Goal: Task Accomplishment & Management: Complete application form

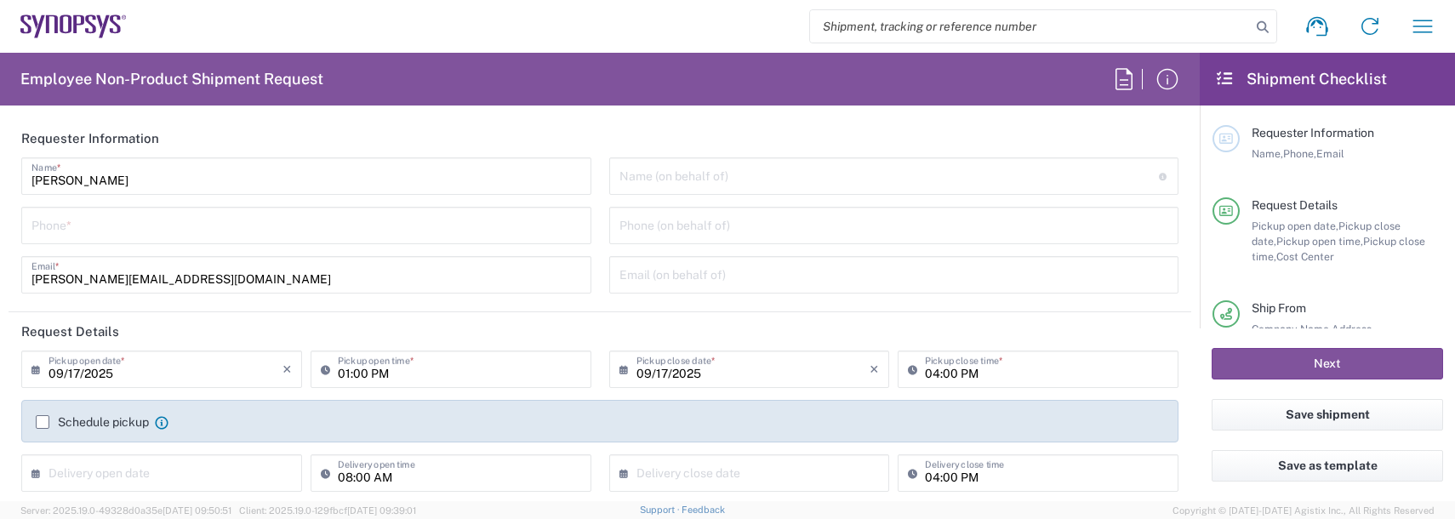
drag, startPoint x: 75, startPoint y: 199, endPoint x: 93, endPoint y: 228, distance: 34.0
click at [77, 200] on div "[PERSON_NAME] Name * Phone * [PERSON_NAME][EMAIL_ADDRESS][DOMAIN_NAME] Email *" at bounding box center [307, 231] width 588 height 148
click at [93, 234] on input "tel" at bounding box center [306, 224] width 550 height 30
type input "9788371149"
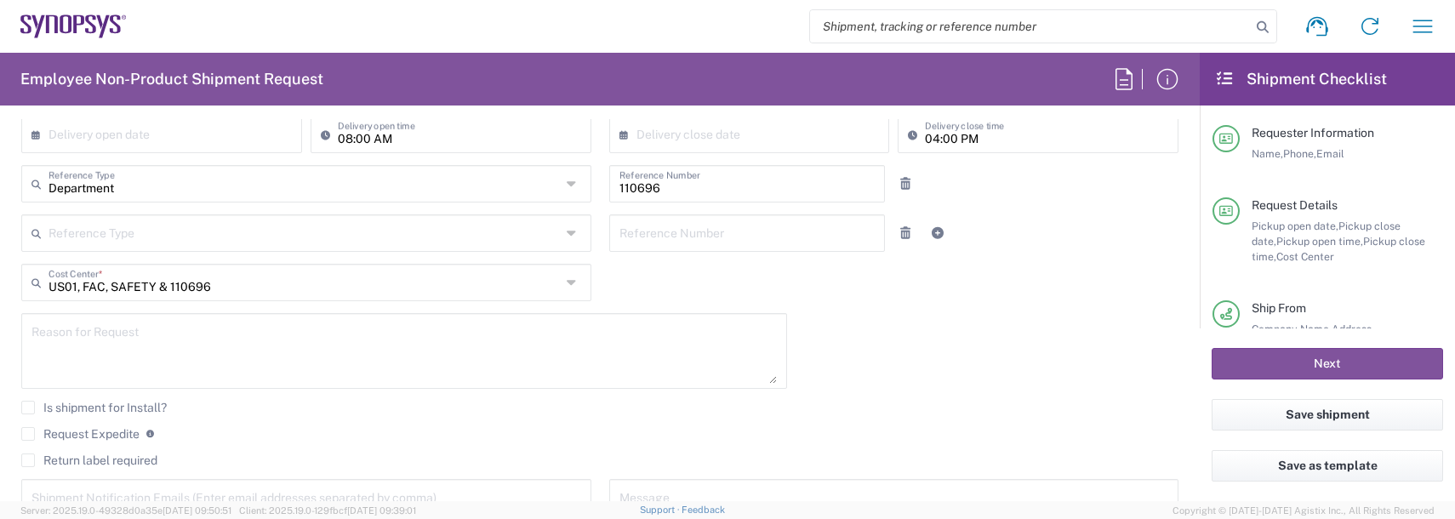
scroll to position [340, 0]
click at [84, 346] on textarea at bounding box center [404, 350] width 746 height 66
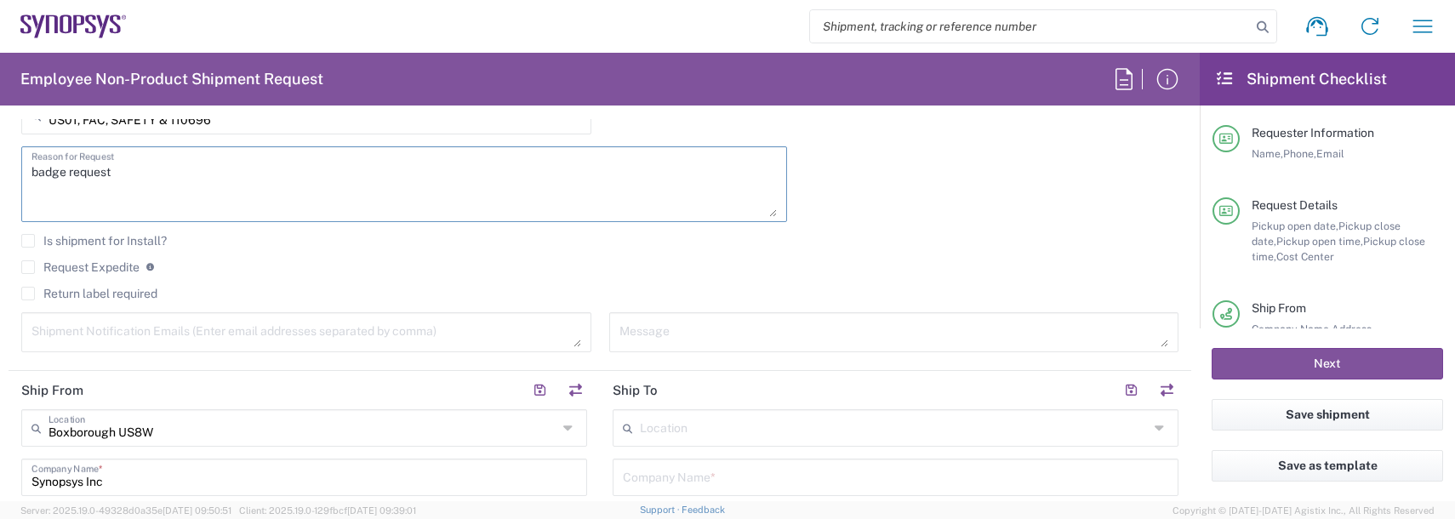
scroll to position [511, 0]
type textarea "badge request"
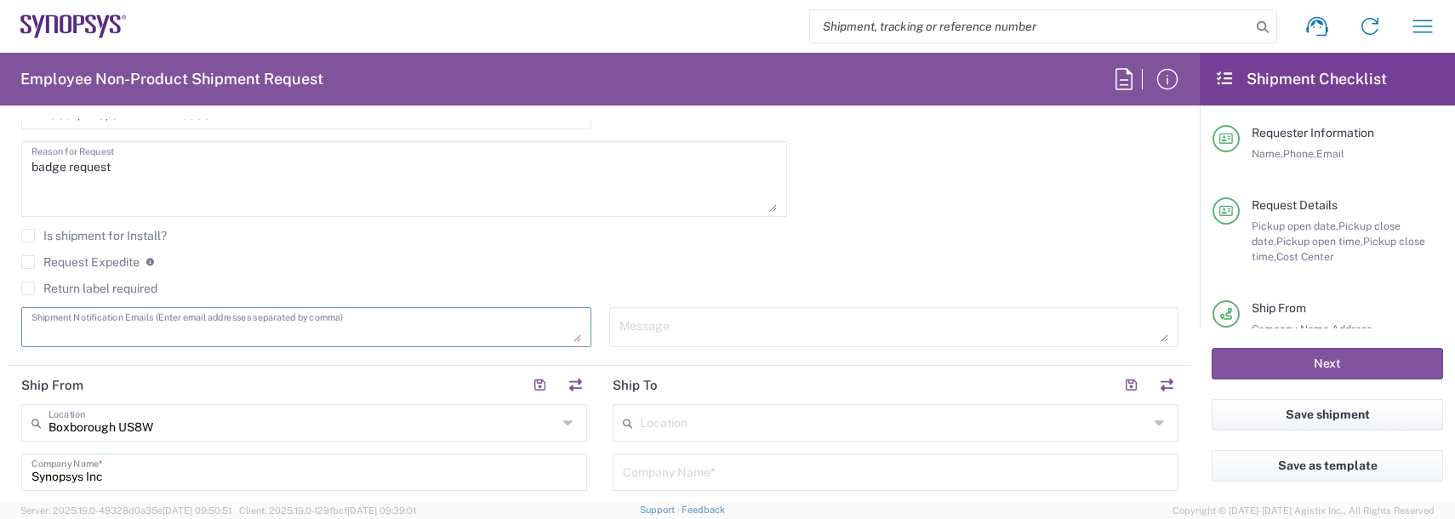
click at [89, 331] on textarea at bounding box center [306, 327] width 550 height 30
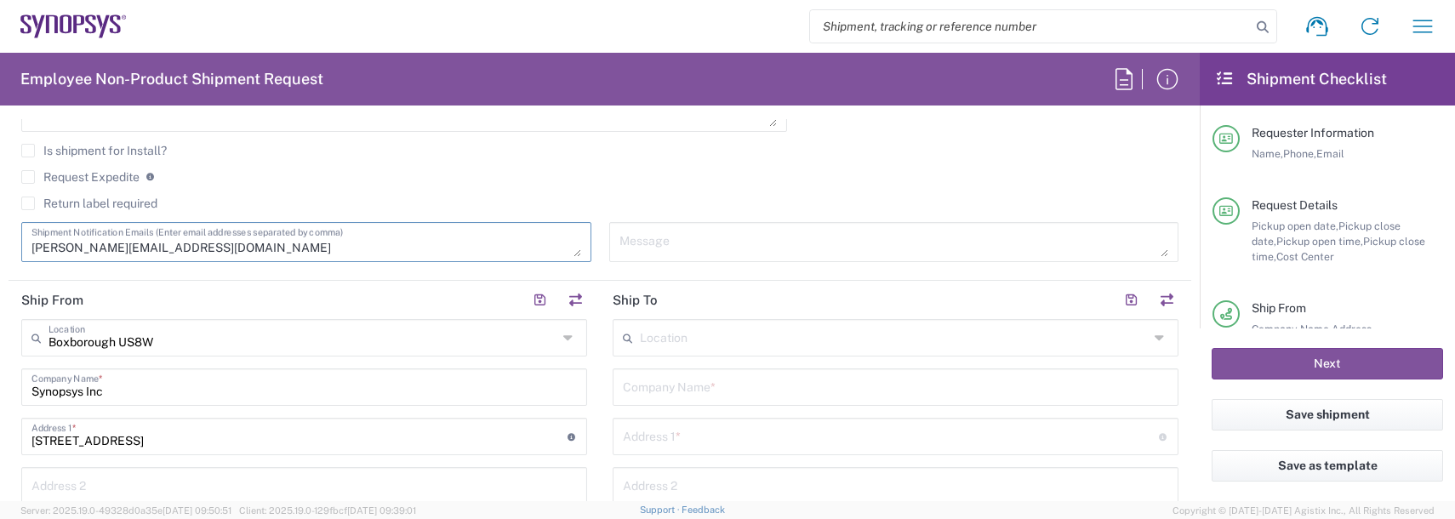
type textarea "[PERSON_NAME][EMAIL_ADDRESS][DOMAIN_NAME]"
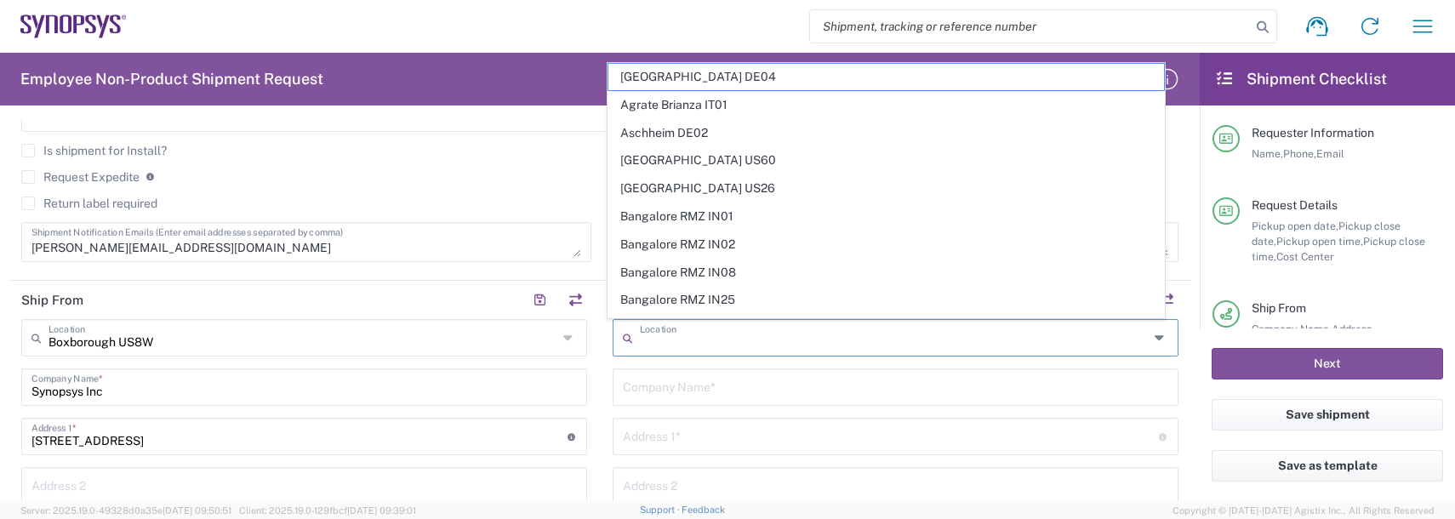
click at [657, 337] on input "text" at bounding box center [894, 337] width 509 height 30
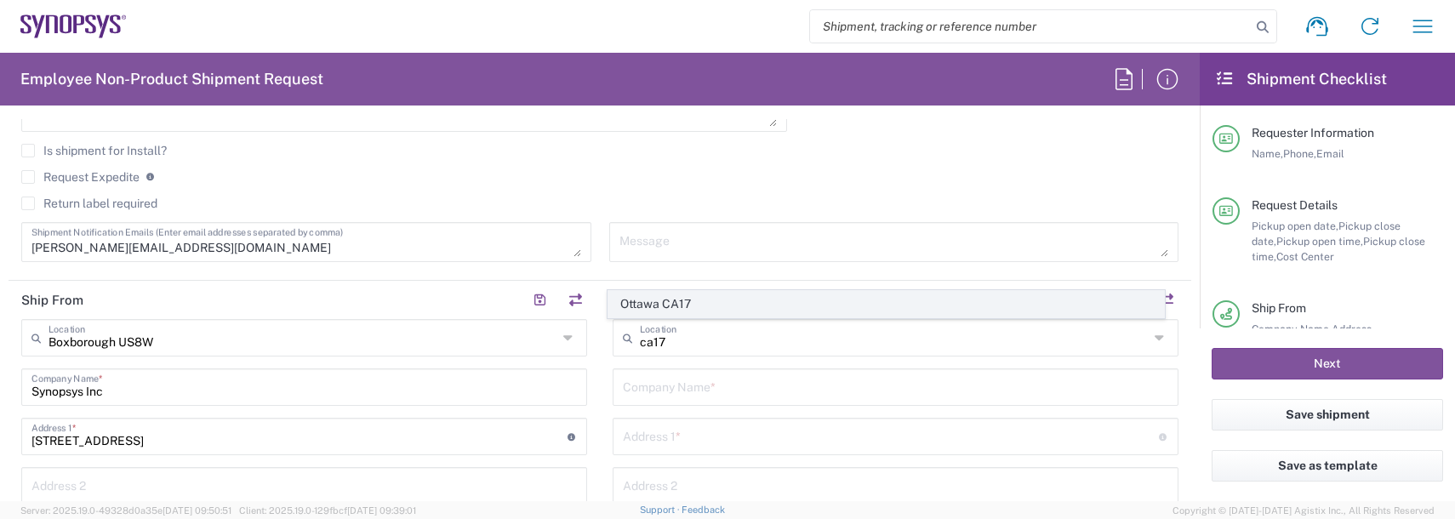
click at [666, 303] on span "Ottawa CA17" at bounding box center [887, 304] width 557 height 26
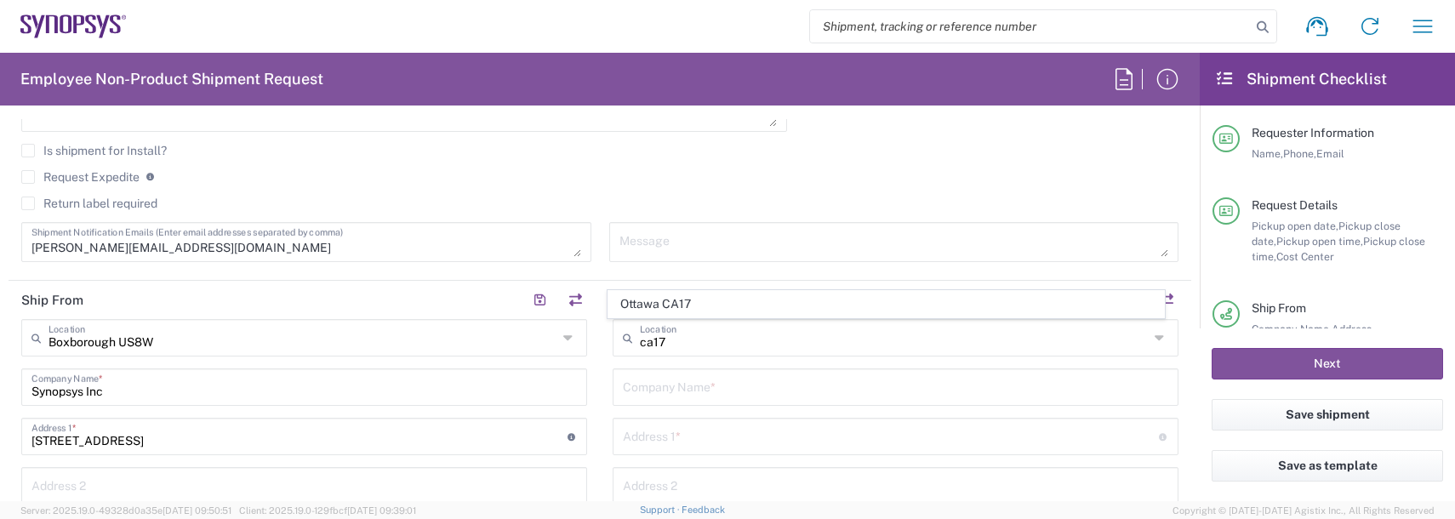
type input "Ottawa CA17"
type input "Synopsys Canada ULC"
type input "[STREET_ADDRESS][PERSON_NAME]"
type input "Suite 260"
type input "[GEOGRAPHIC_DATA]"
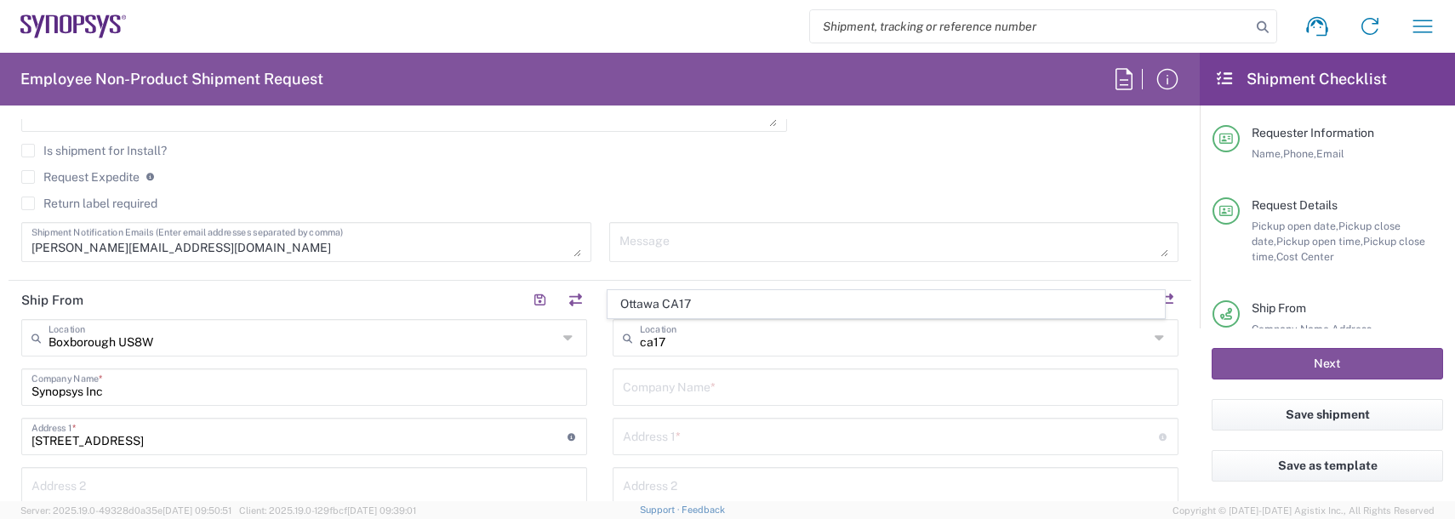
type input "[GEOGRAPHIC_DATA]"
type input "K2K 3K2"
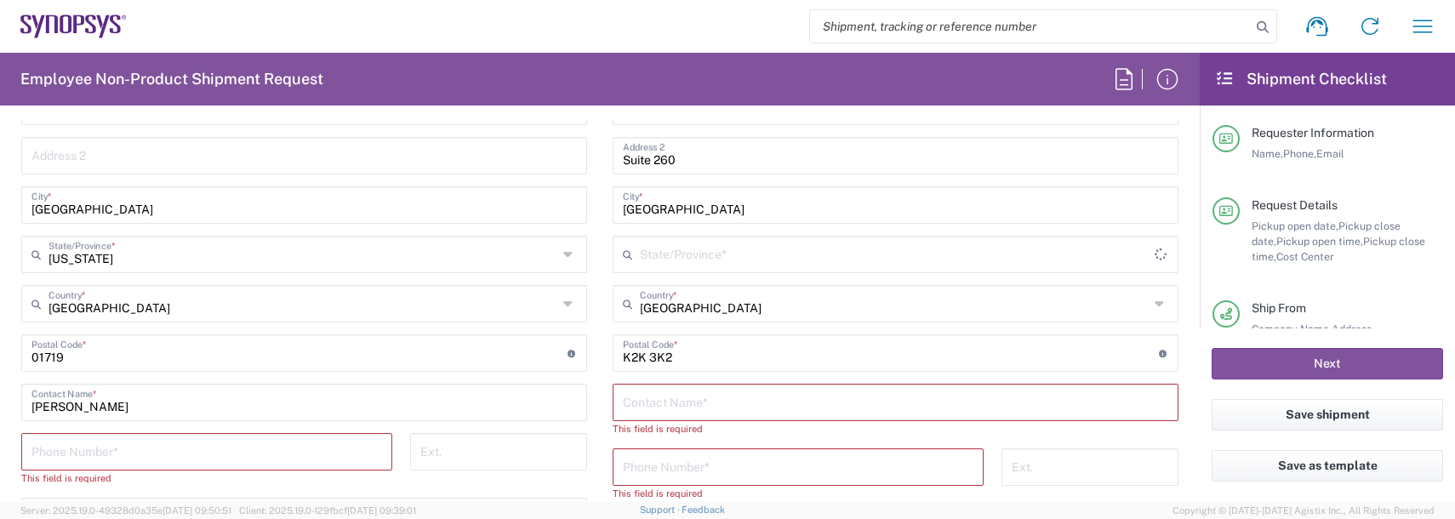
scroll to position [936, 0]
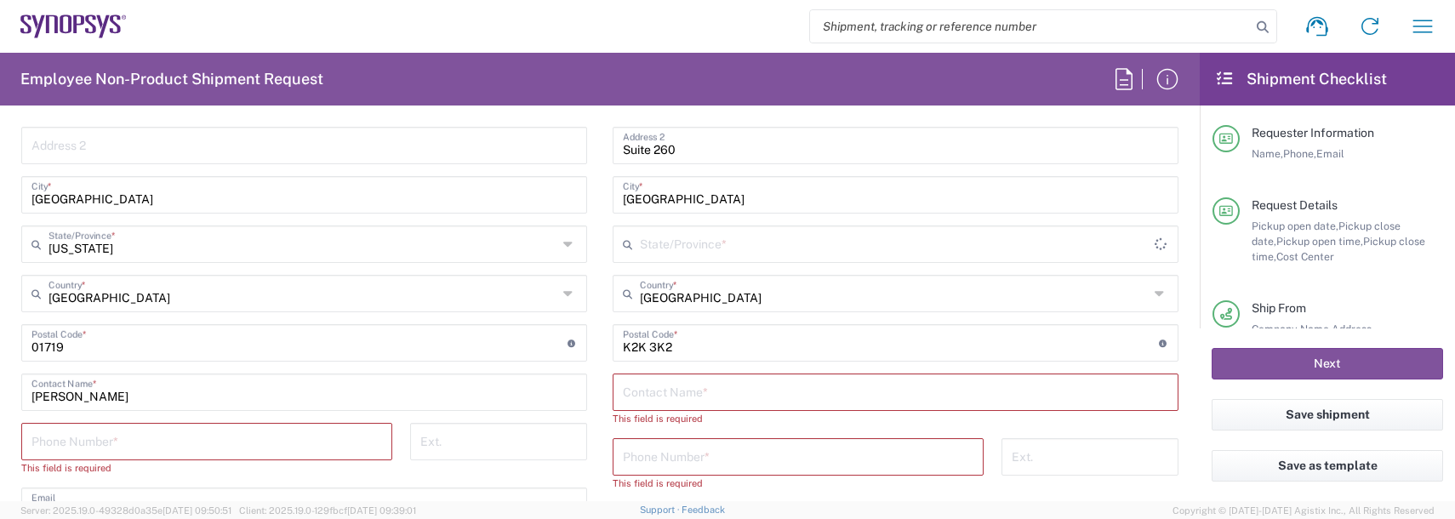
type input "[GEOGRAPHIC_DATA]"
click at [660, 387] on input "text" at bounding box center [896, 391] width 546 height 30
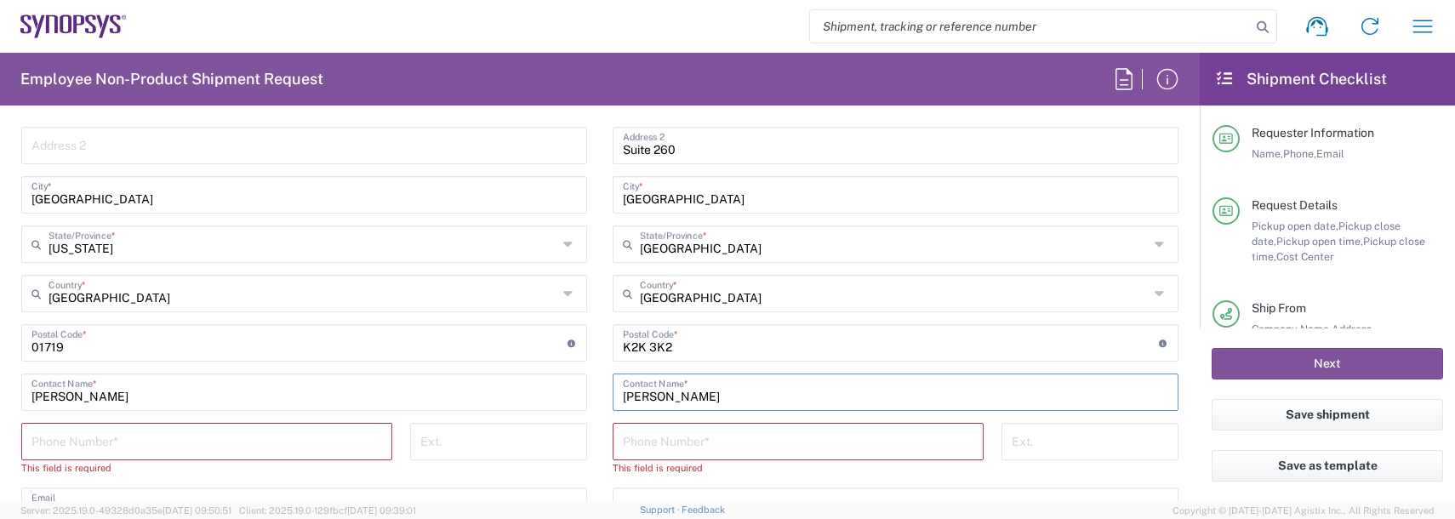
click at [696, 395] on input "[PERSON_NAME]" at bounding box center [896, 391] width 546 height 30
type input "[PERSON_NAME]"
click at [628, 445] on input "tel" at bounding box center [798, 441] width 351 height 30
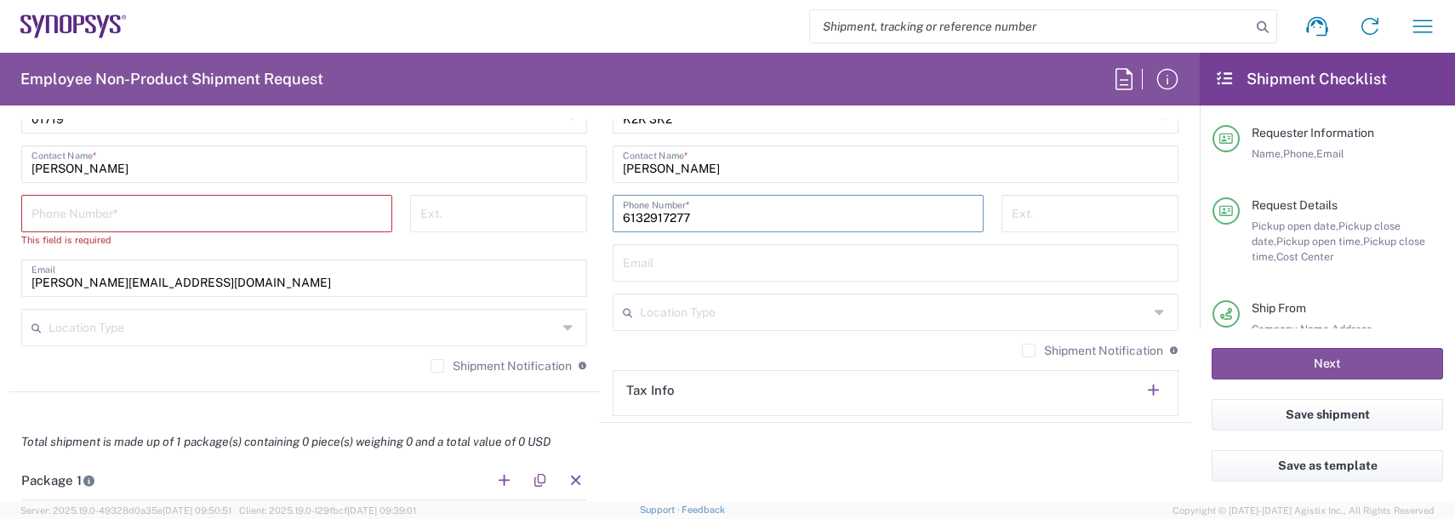
scroll to position [1191, 0]
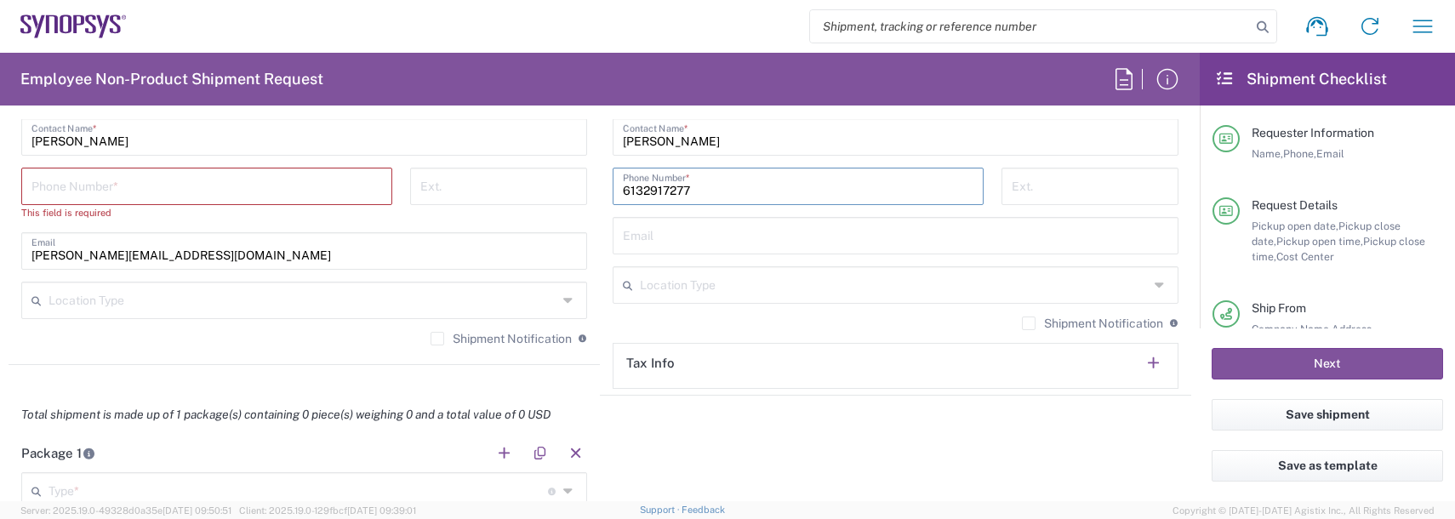
type input "6132917277"
click at [133, 174] on input "tel" at bounding box center [206, 185] width 351 height 30
type input "9788371149"
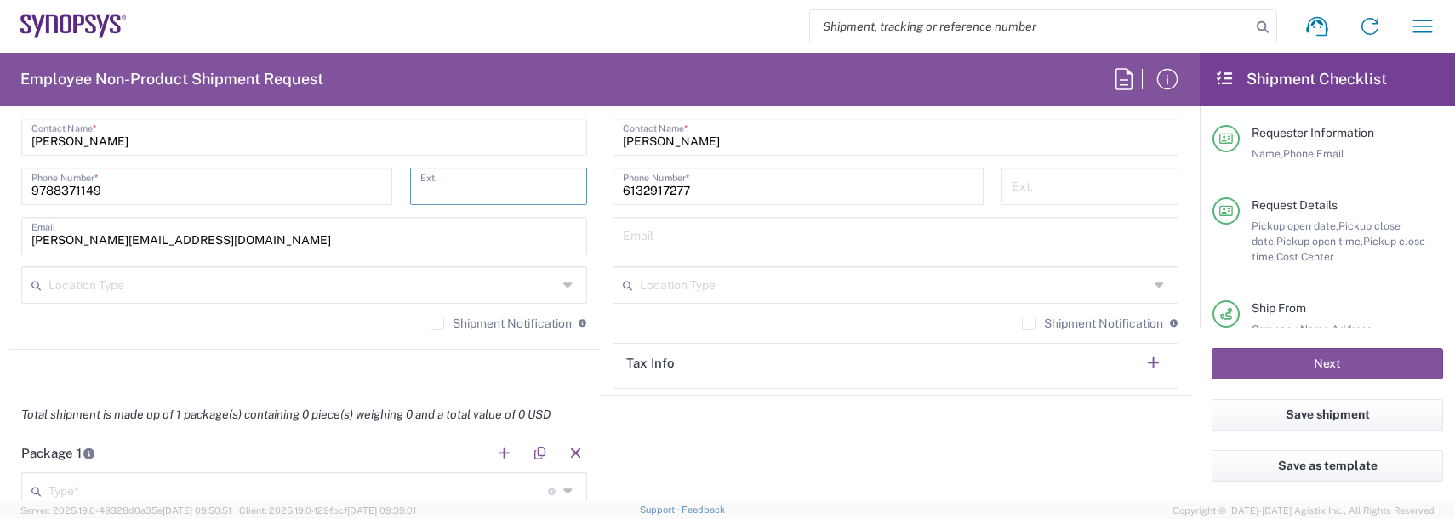
scroll to position [1447, 0]
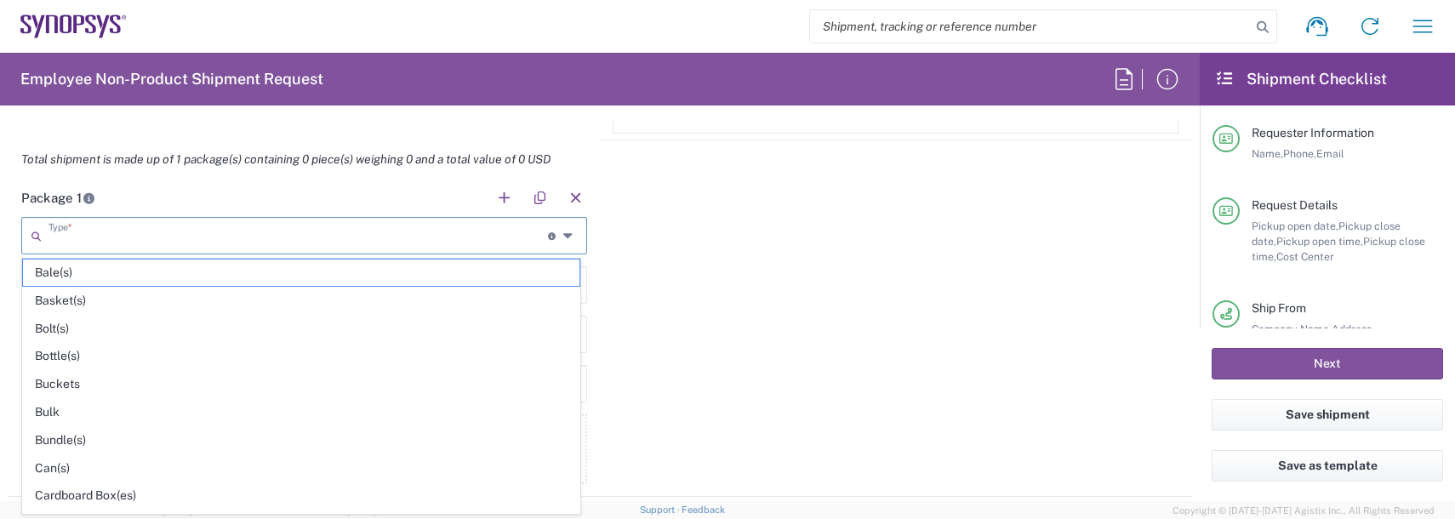
click at [157, 231] on input "text" at bounding box center [299, 235] width 500 height 30
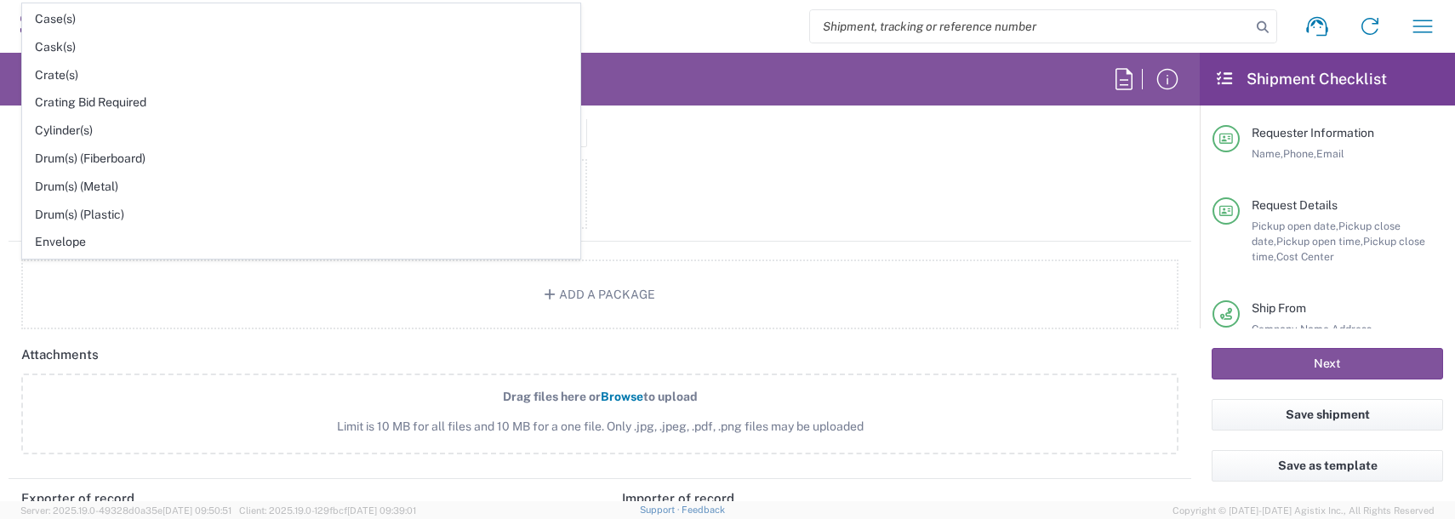
scroll to position [340, 0]
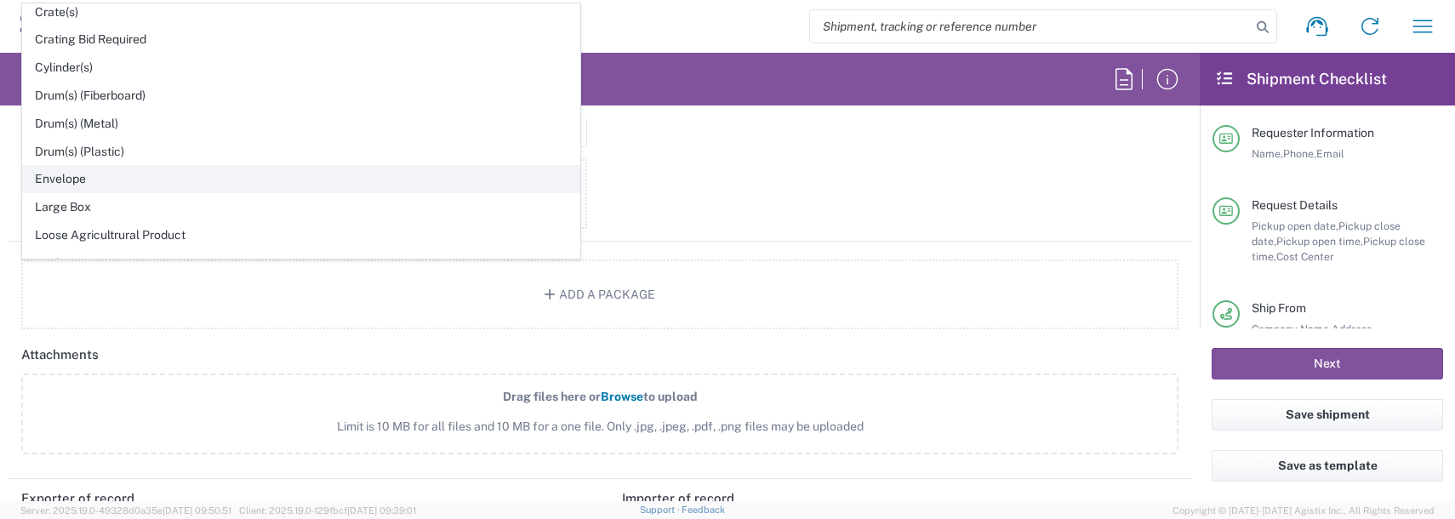
click at [54, 178] on span "Envelope" at bounding box center [301, 179] width 557 height 26
type input "Envelope"
type input "1"
type input "9.5"
type input "12.5"
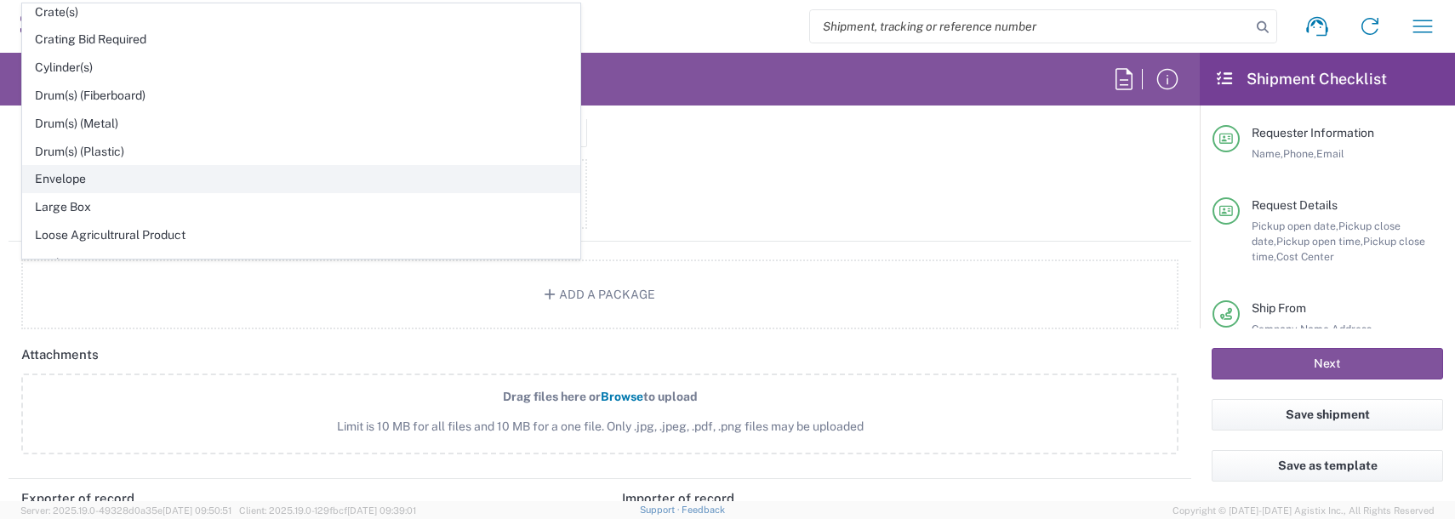
type input "0.25"
type input "1"
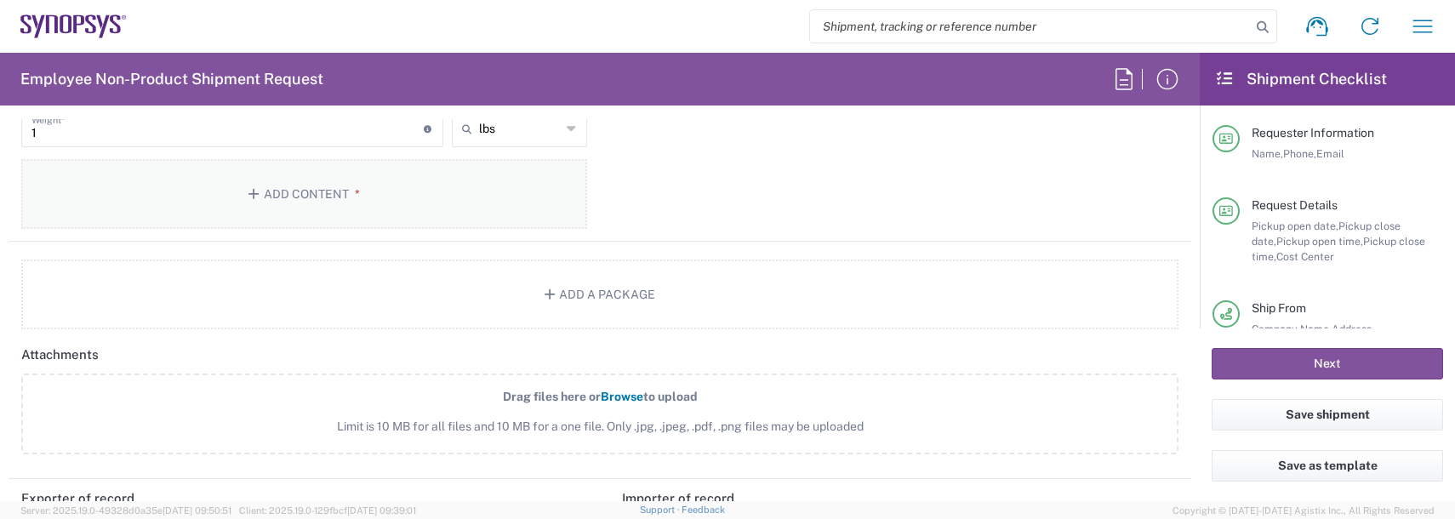
click at [233, 180] on button "Add Content *" at bounding box center [304, 194] width 566 height 70
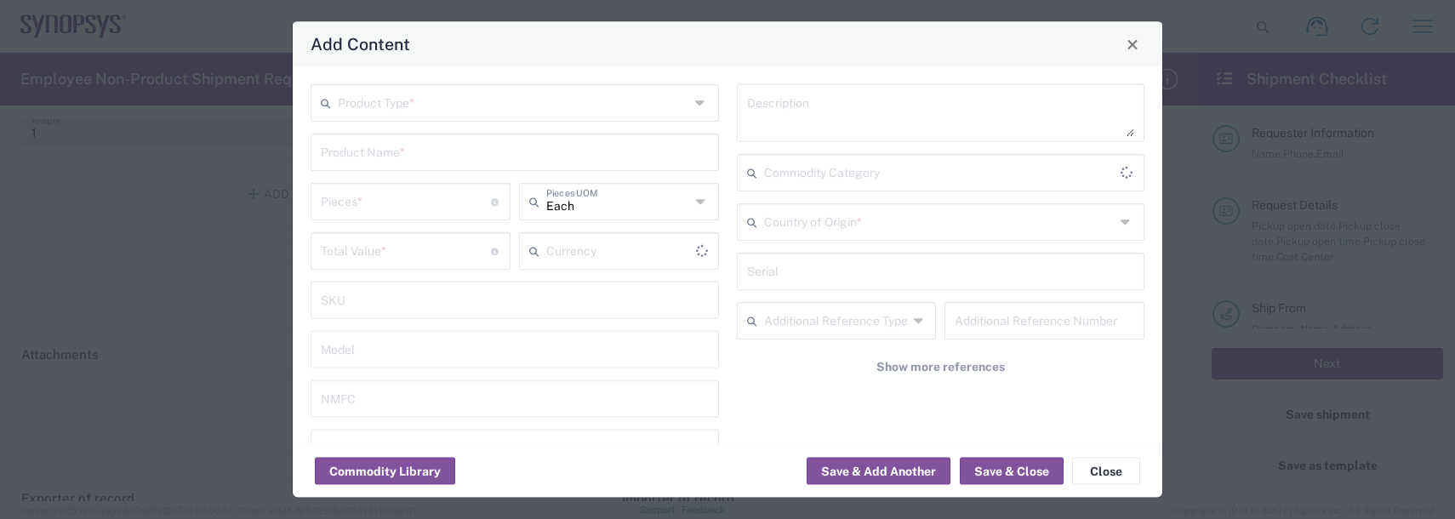
type input "US Dollar"
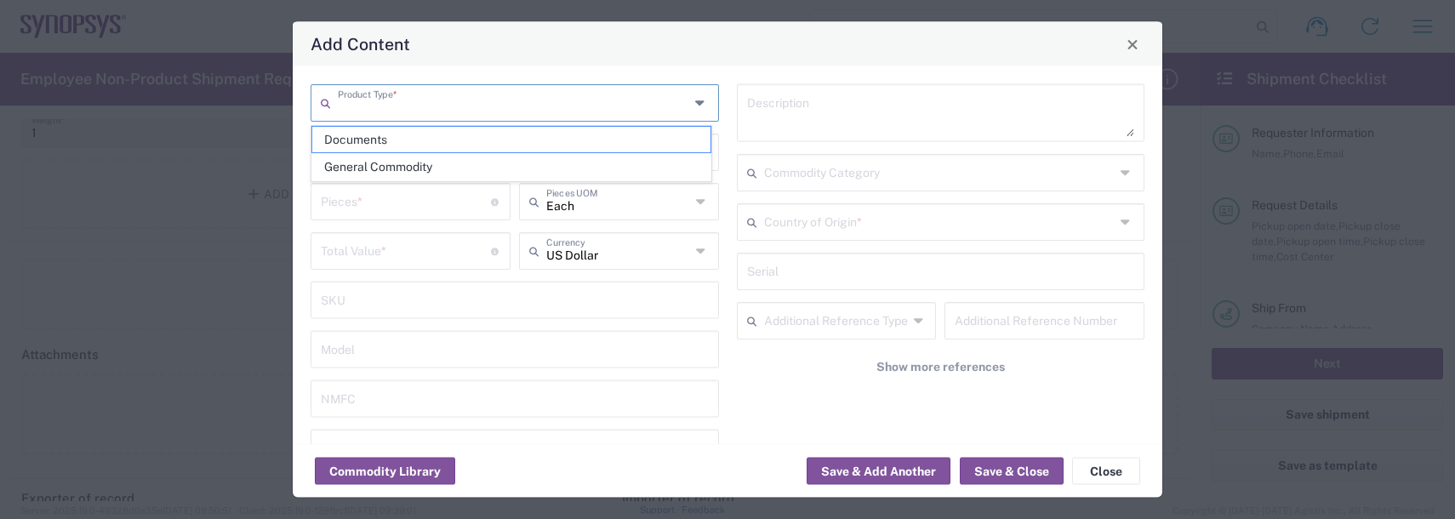
click at [409, 100] on input "text" at bounding box center [513, 102] width 351 height 30
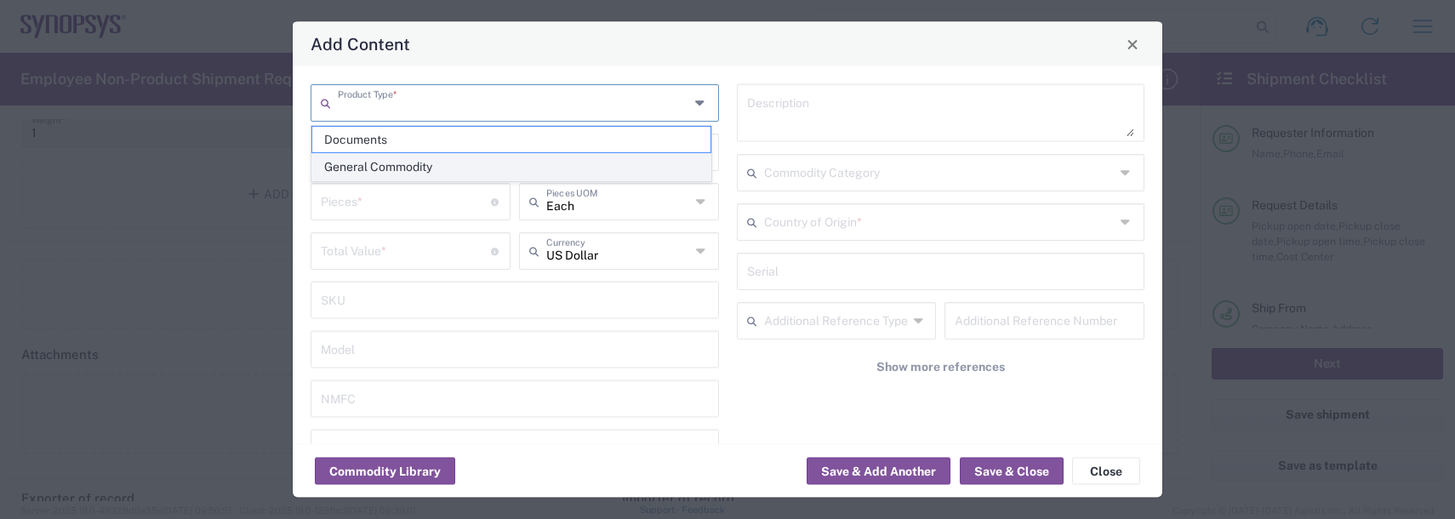
click at [398, 168] on span "General Commodity" at bounding box center [511, 167] width 398 height 26
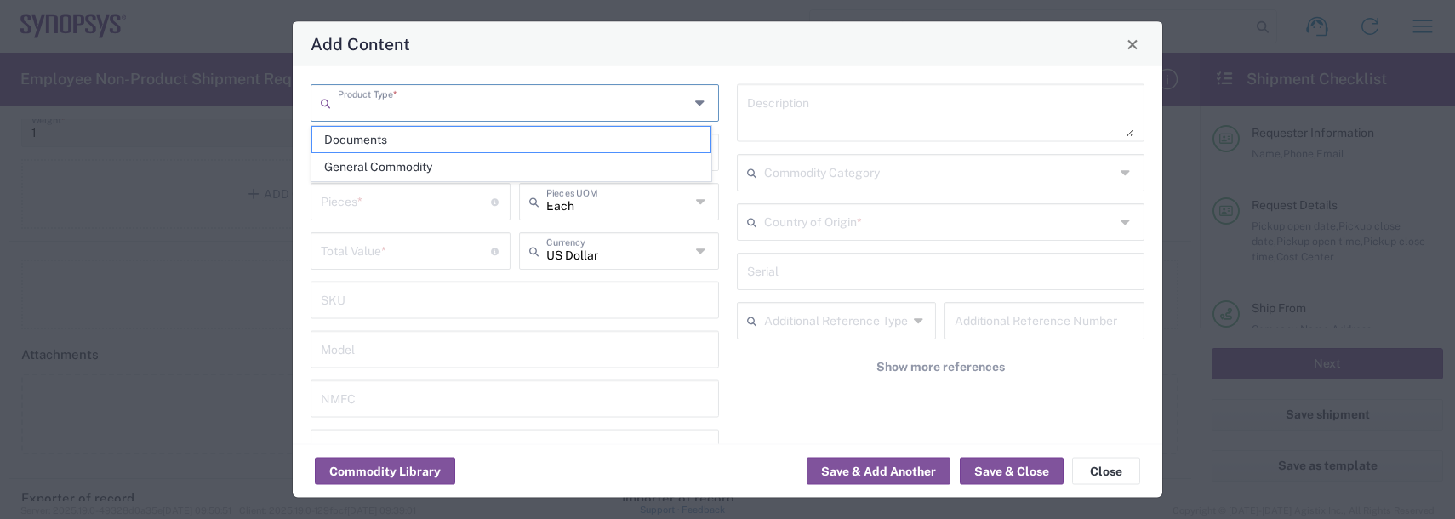
type input "General Commodity"
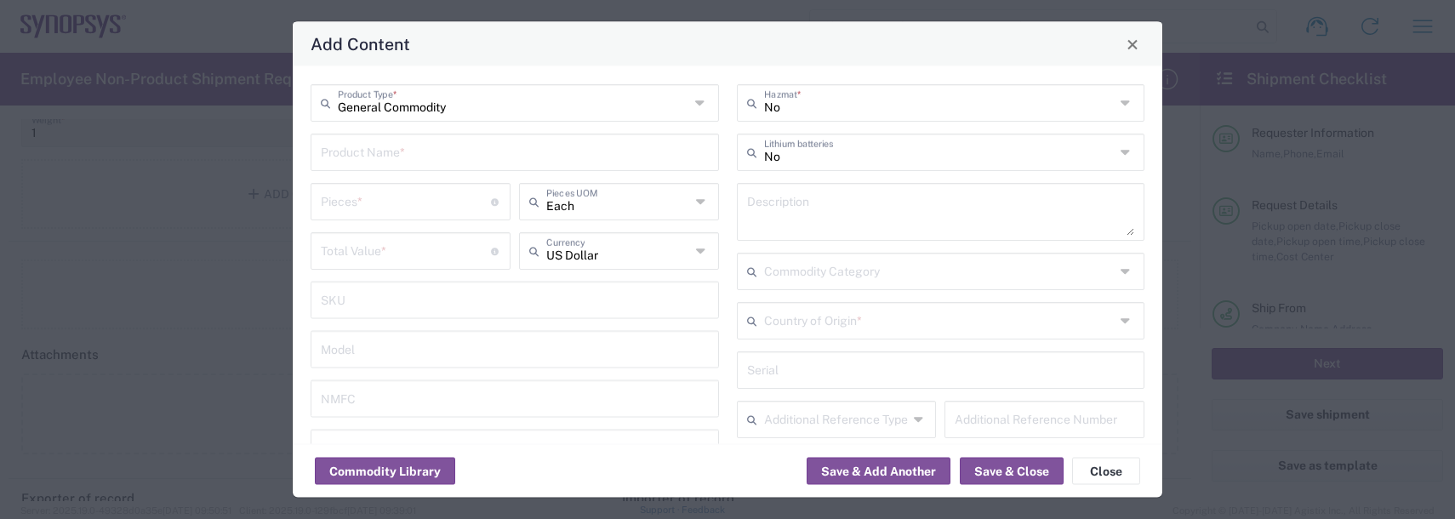
click at [388, 151] on input "text" at bounding box center [515, 151] width 388 height 30
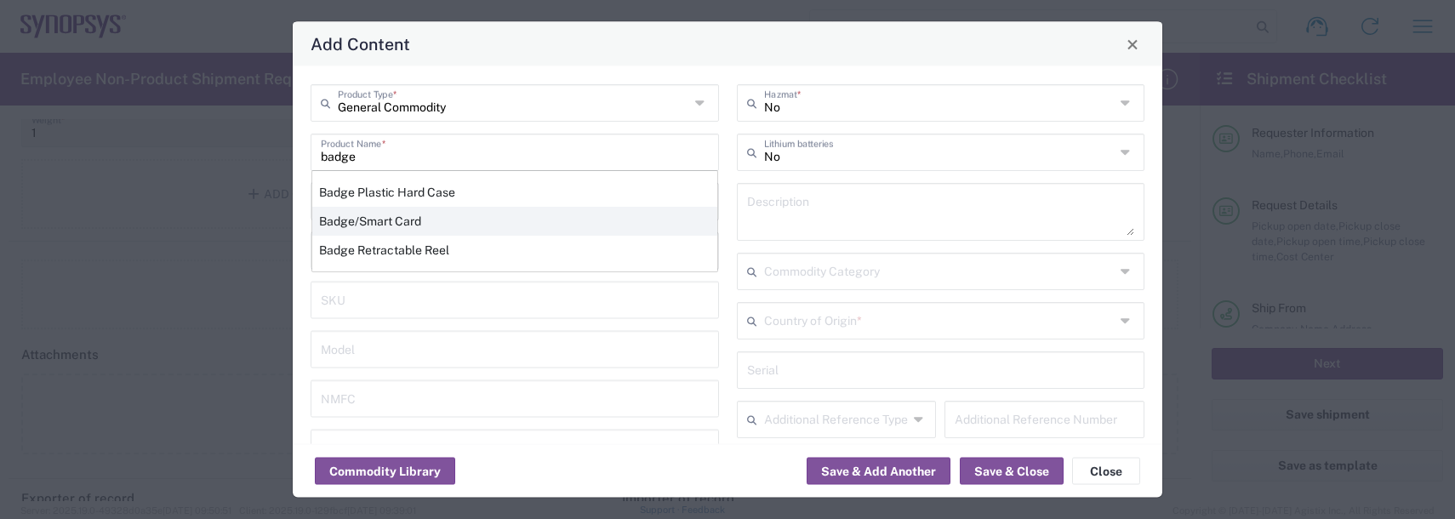
click at [364, 217] on div "Badge/Smart Card" at bounding box center [514, 221] width 405 height 29
type input "Badge/Smart Card"
type input "10.15"
type textarea "Badge/Smart Card"
type input "[GEOGRAPHIC_DATA]"
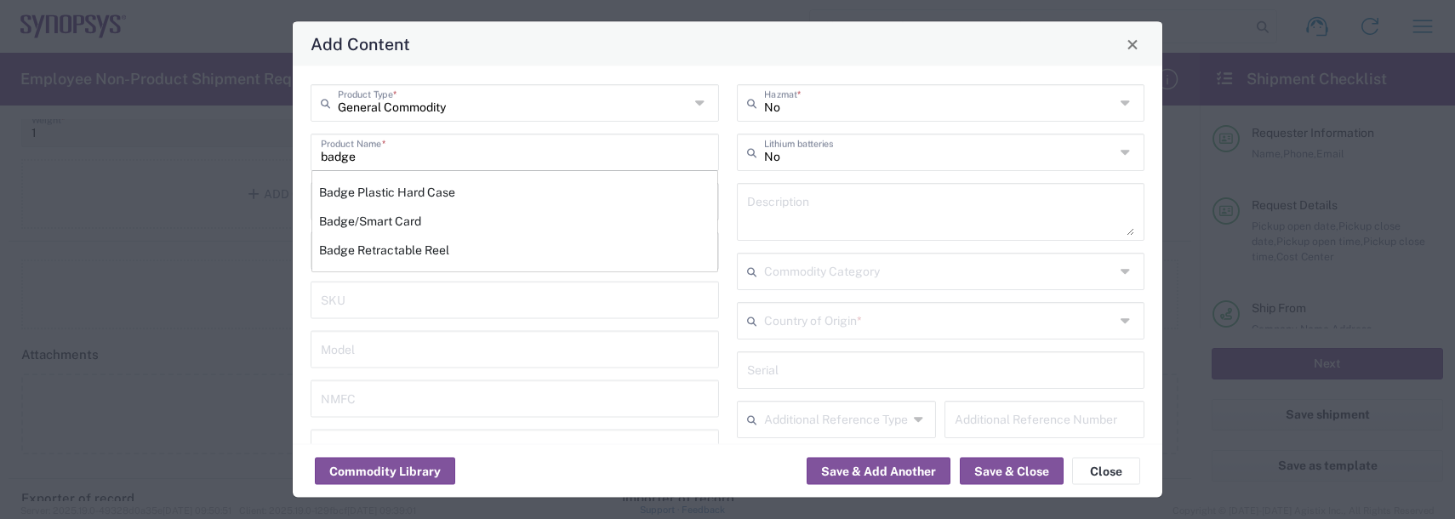
type input "8523.52.0090"
type input "BIS"
type input "EAR99"
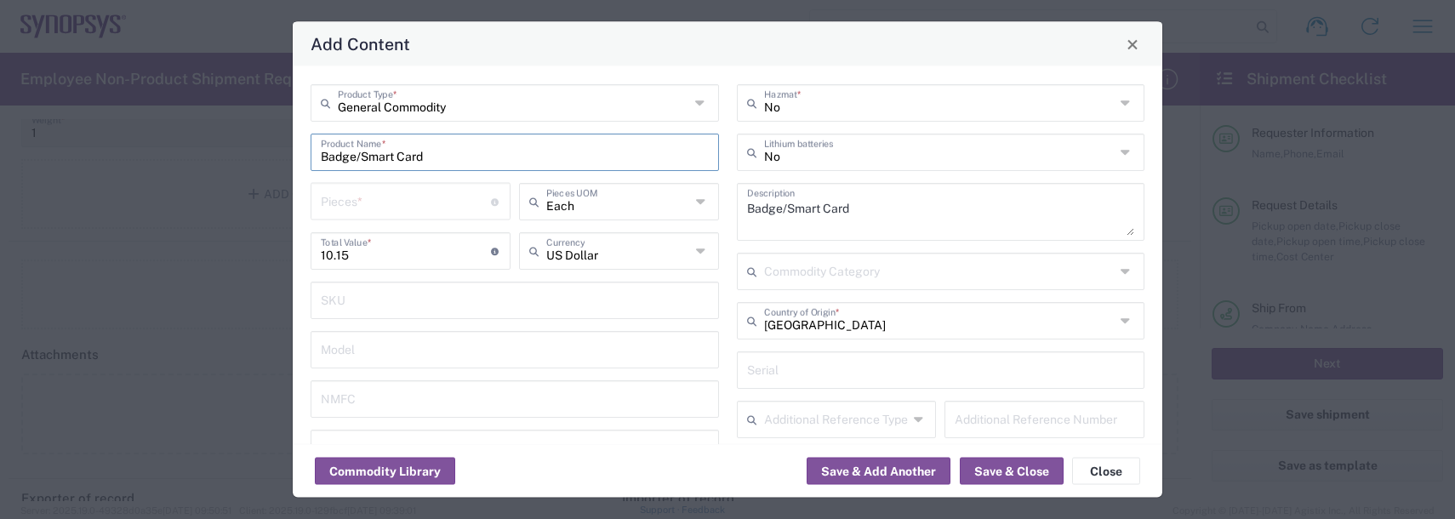
type input "NLR - No License Required"
click at [363, 206] on input "number" at bounding box center [406, 201] width 170 height 30
type input "1"
click at [886, 460] on button "Save & Add Another" at bounding box center [879, 471] width 144 height 27
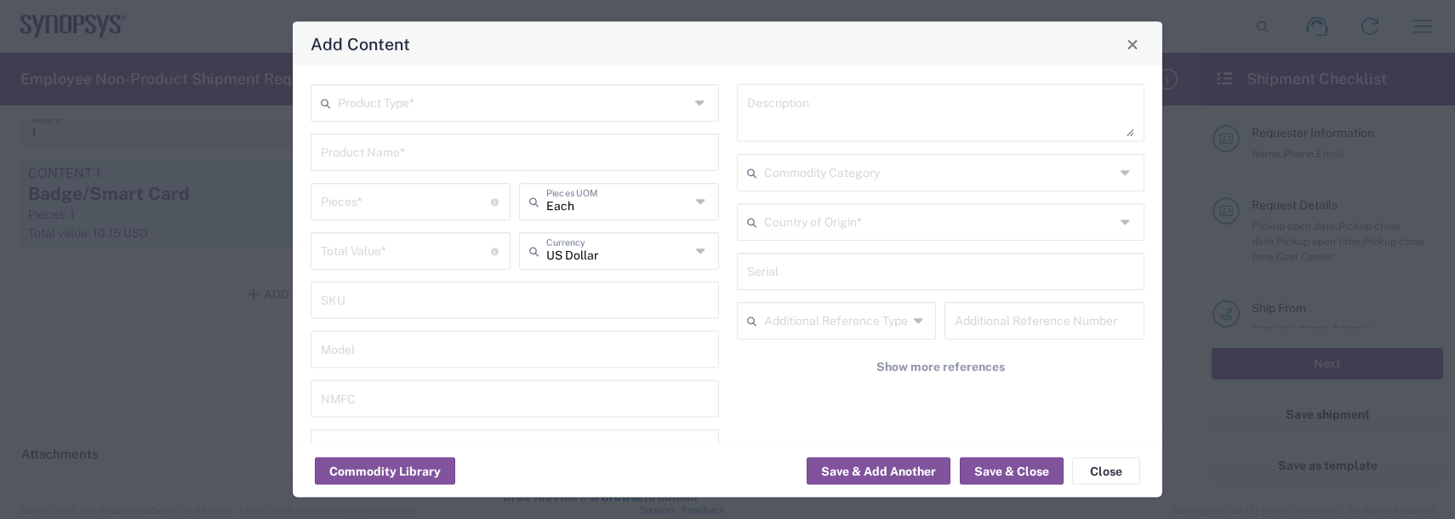
click at [345, 98] on input "text" at bounding box center [513, 102] width 351 height 30
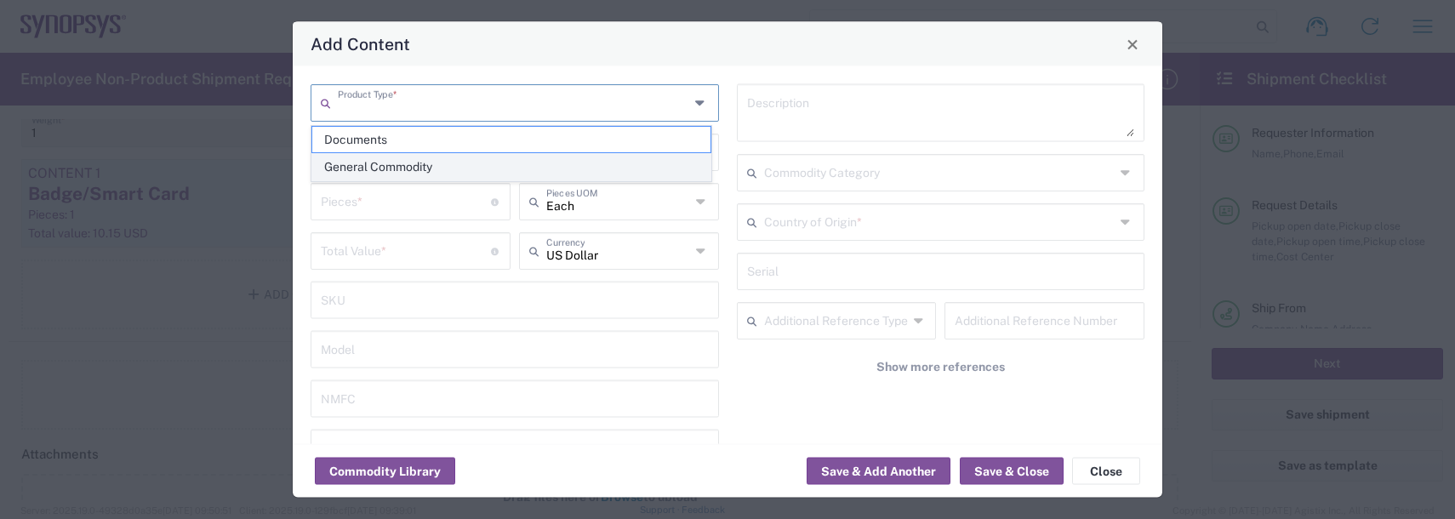
click at [346, 174] on span "General Commodity" at bounding box center [511, 167] width 398 height 26
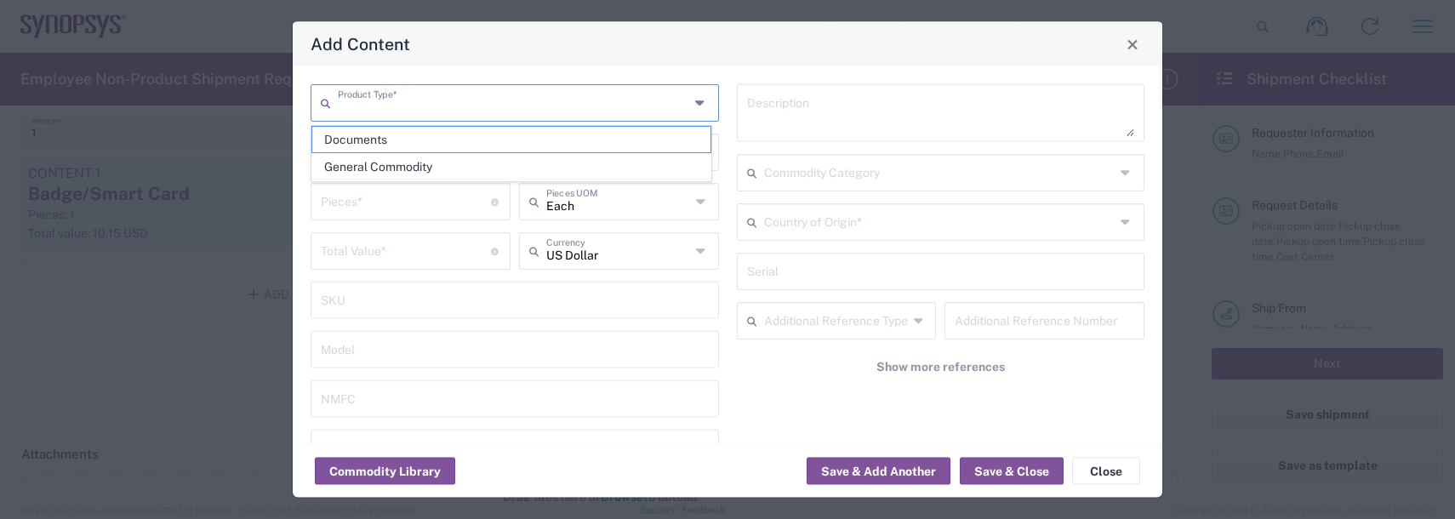
type input "General Commodity"
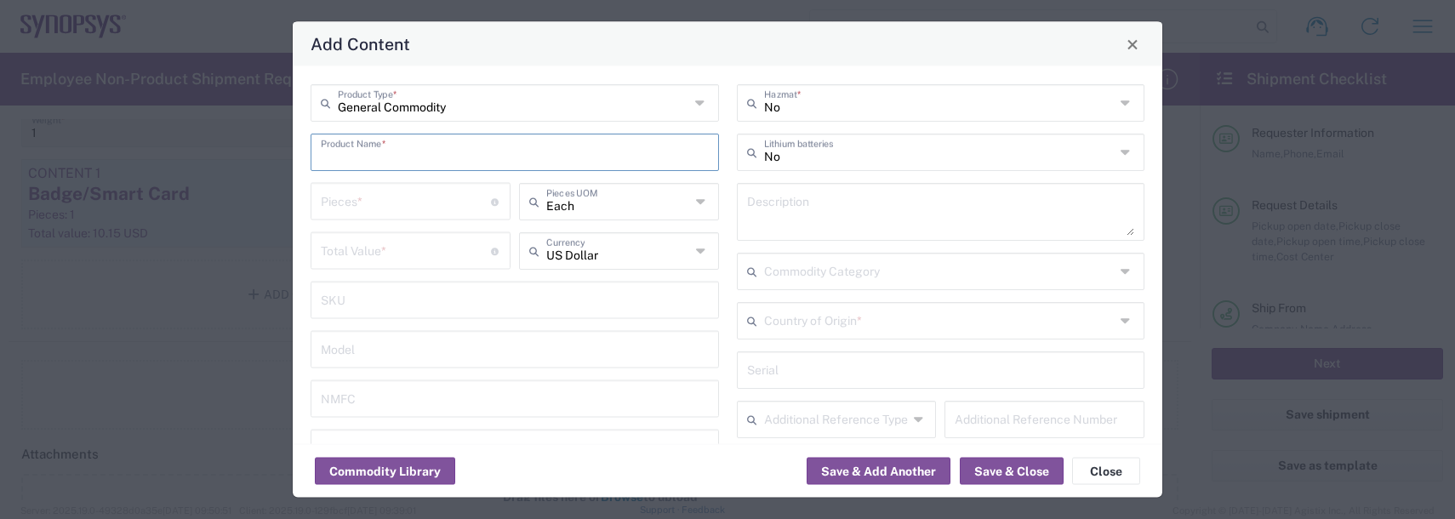
click at [348, 164] on input "text" at bounding box center [515, 151] width 388 height 30
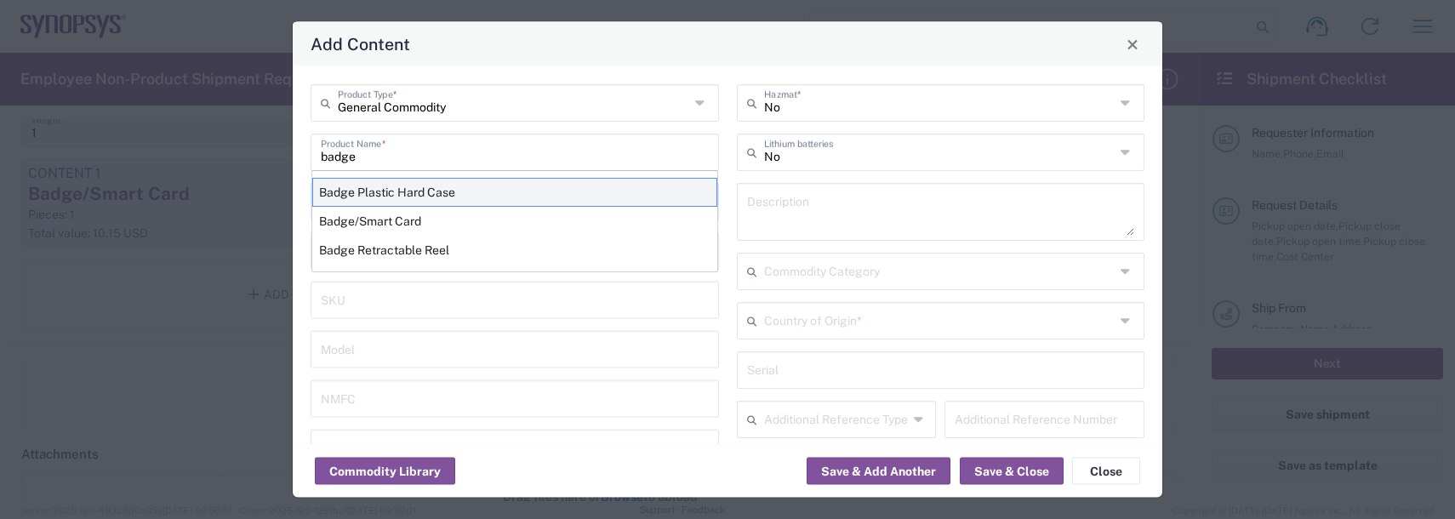
click at [415, 189] on div "Badge Plastic Hard Case" at bounding box center [514, 192] width 405 height 29
type input "Badge Plastic Hard Case"
type input "1.25"
type textarea "Badge Plastic Hard Case"
type input "[GEOGRAPHIC_DATA]"
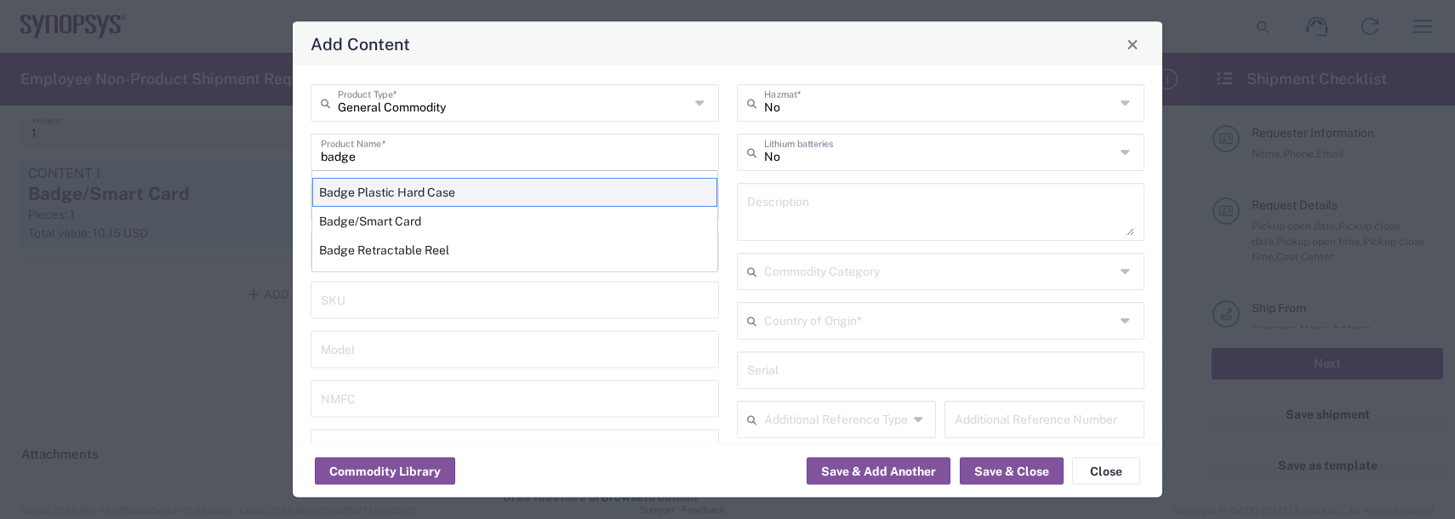
type input "4202.32.0000"
type input "BIS"
type input "EAR99"
type input "NLR - No License Required"
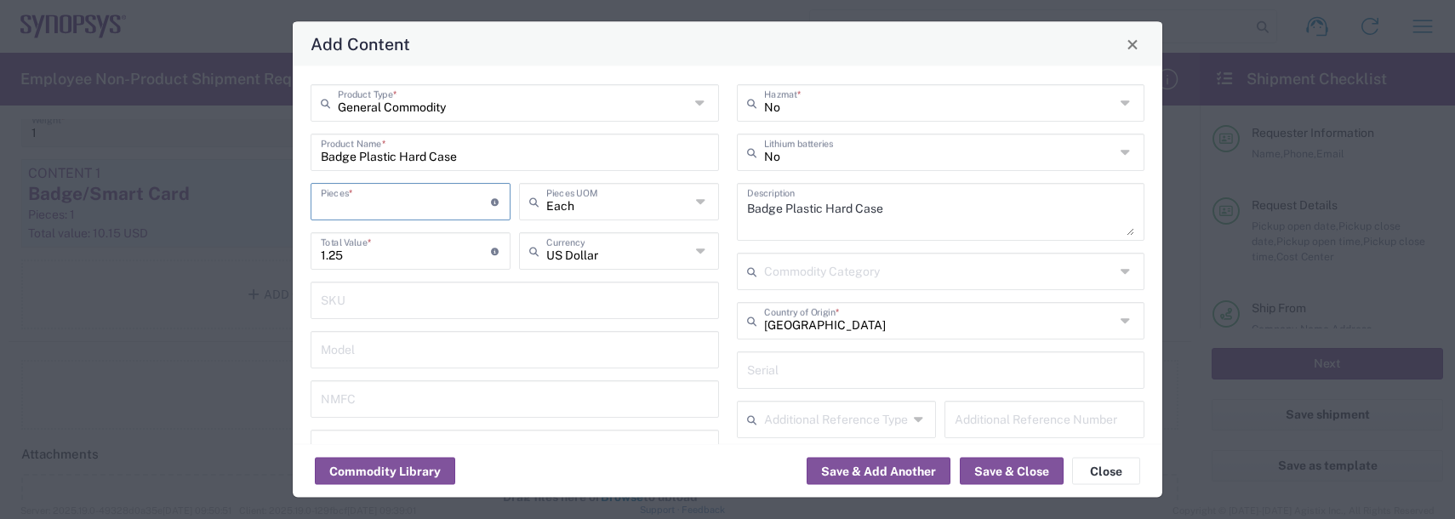
click at [393, 199] on input "number" at bounding box center [406, 201] width 170 height 30
type input "1"
click at [932, 463] on button "Save & Add Another" at bounding box center [879, 471] width 144 height 27
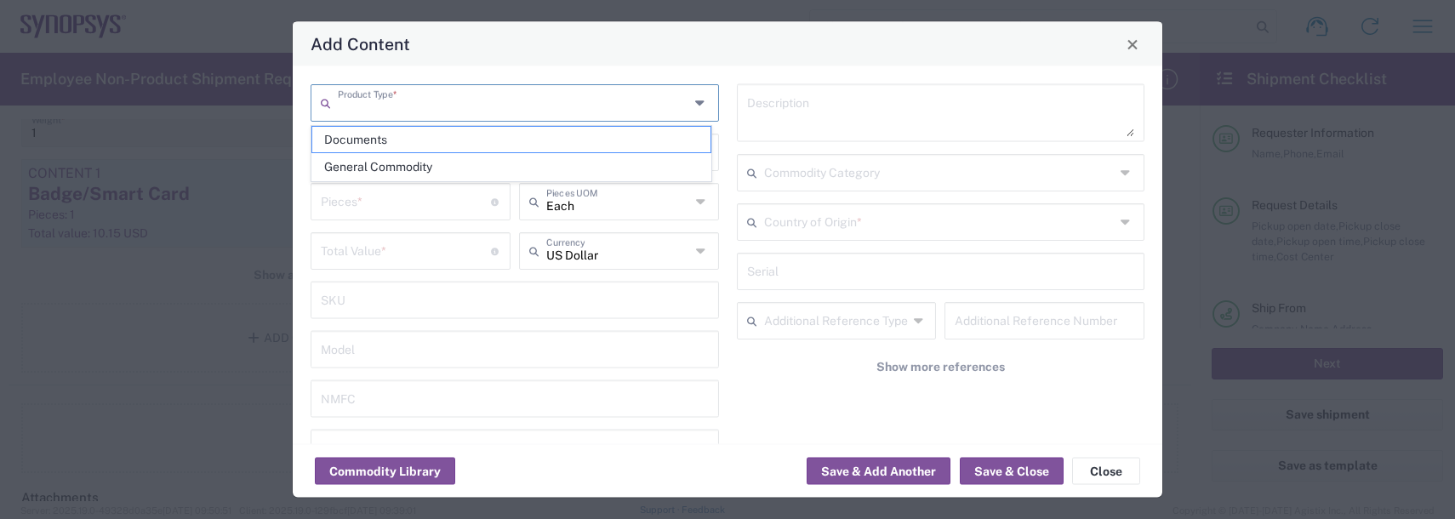
click at [374, 91] on input "text" at bounding box center [513, 102] width 351 height 30
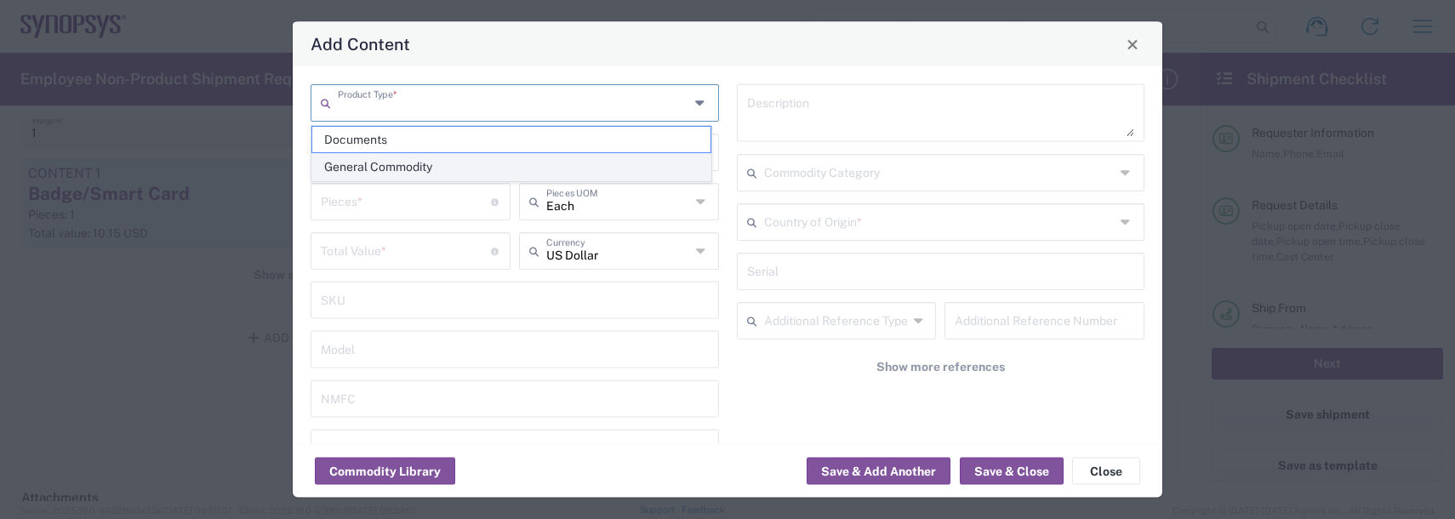
click at [374, 168] on span "General Commodity" at bounding box center [511, 167] width 398 height 26
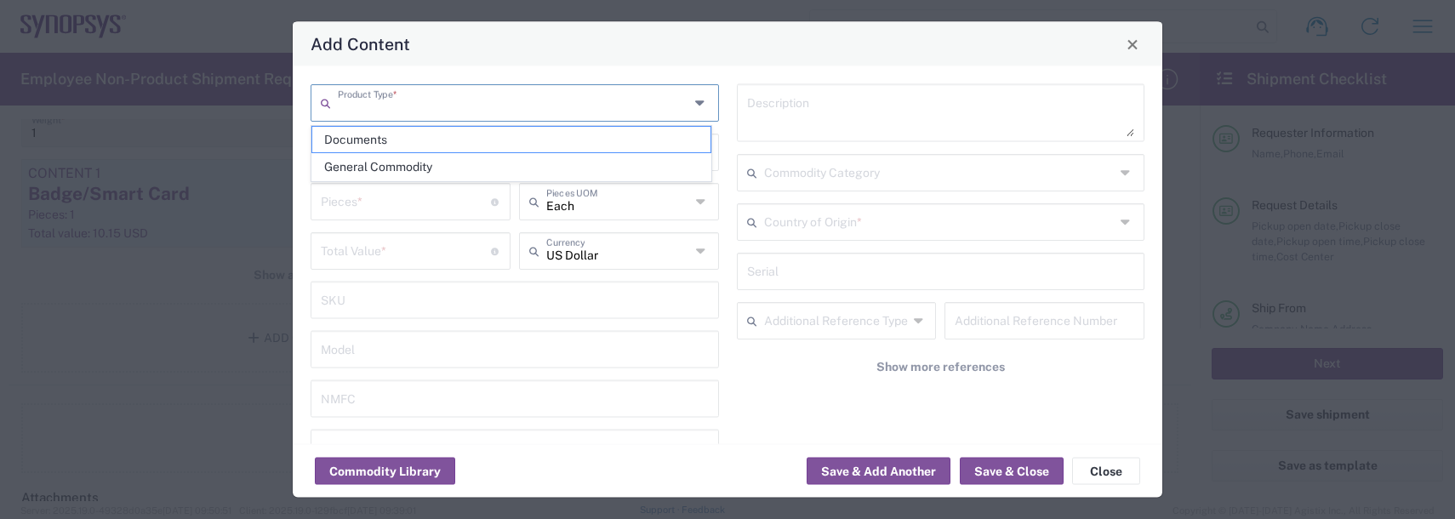
type input "General Commodity"
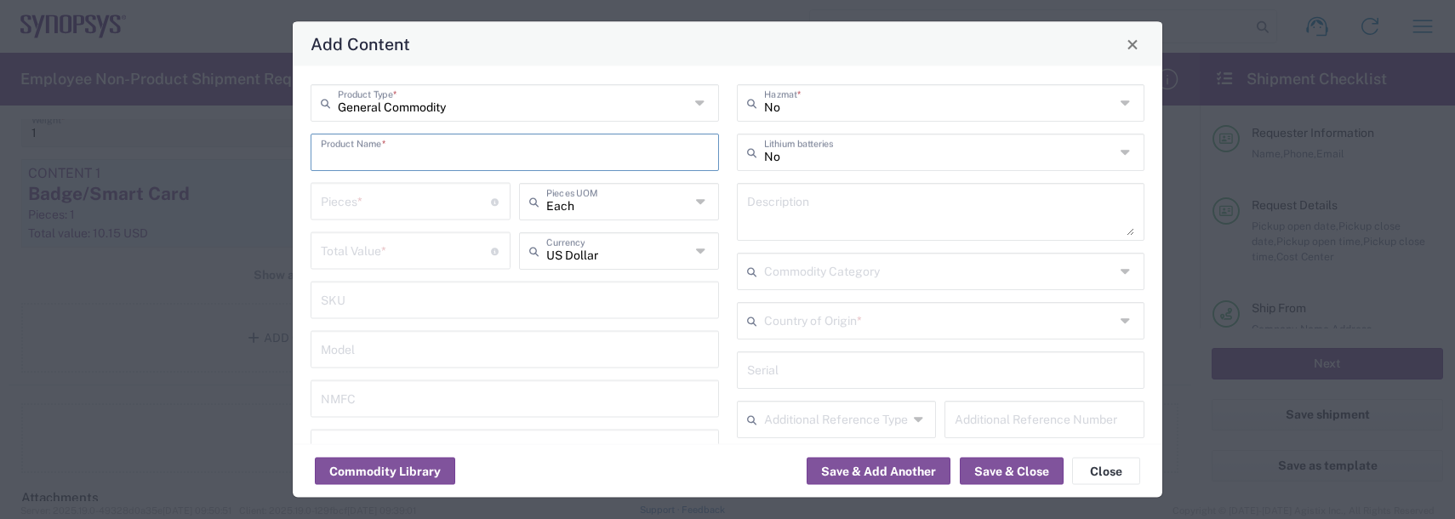
click at [373, 165] on input "text" at bounding box center [515, 151] width 388 height 30
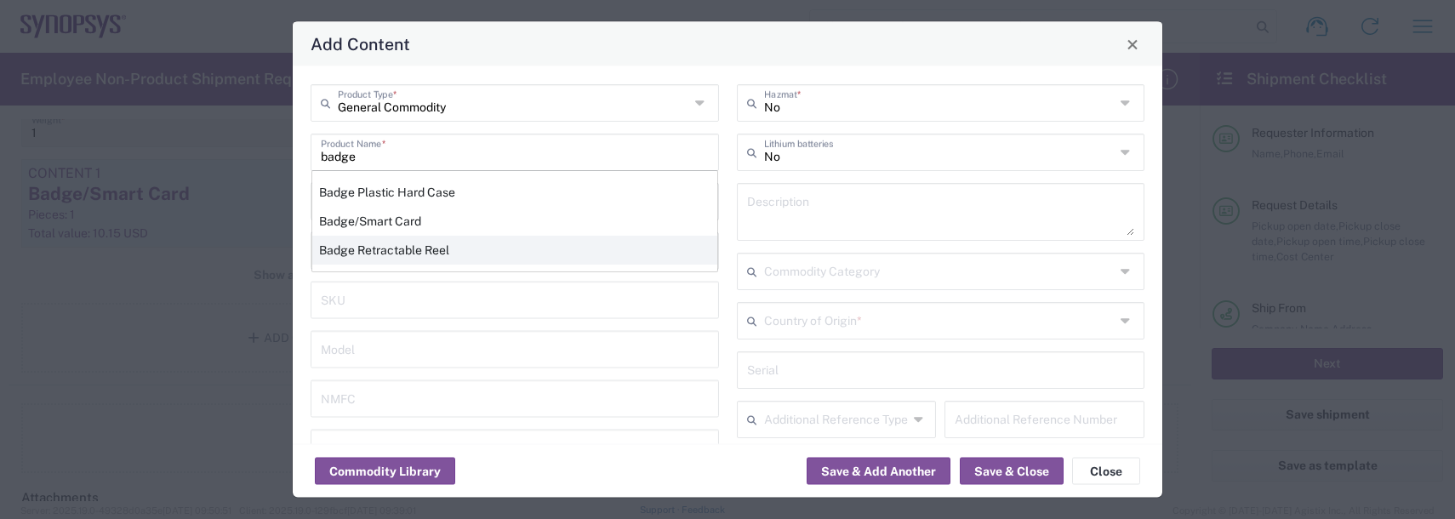
click at [355, 241] on div "Badge Retractable Reel" at bounding box center [514, 250] width 405 height 29
type input "Badge Retractable Reel"
type input "1.85"
type textarea "Badge Retractable Reel"
type input "[GEOGRAPHIC_DATA]"
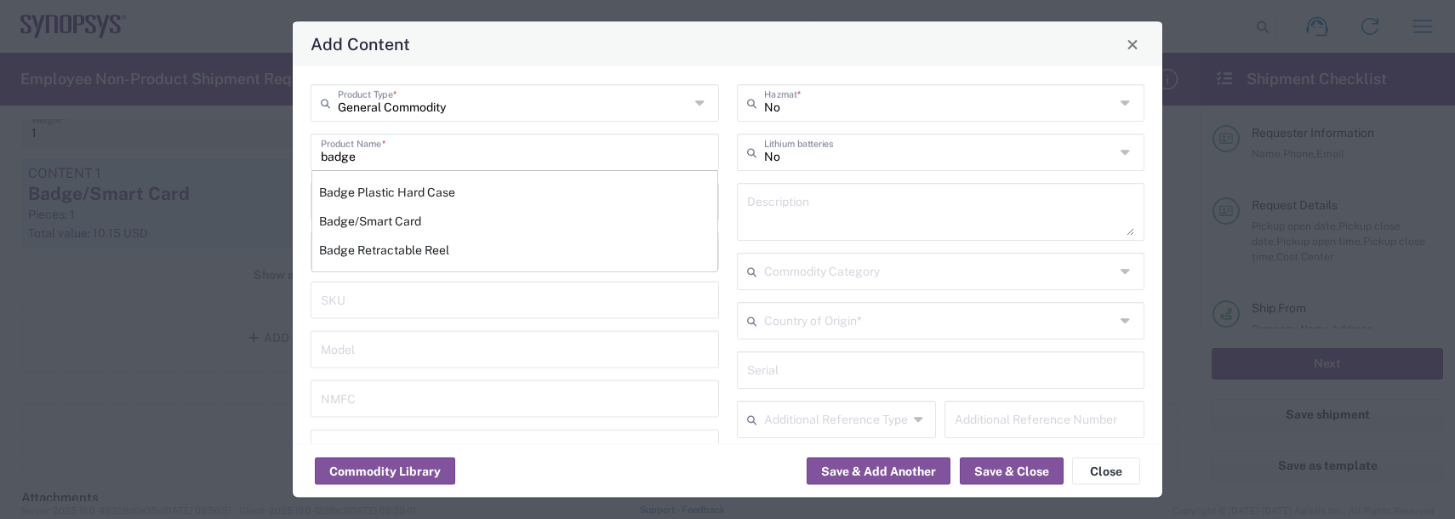
type input "7326.90.8695"
type input "BIS"
type input "EAR99"
type input "7326.90.9010"
type input "NLR - No License Required"
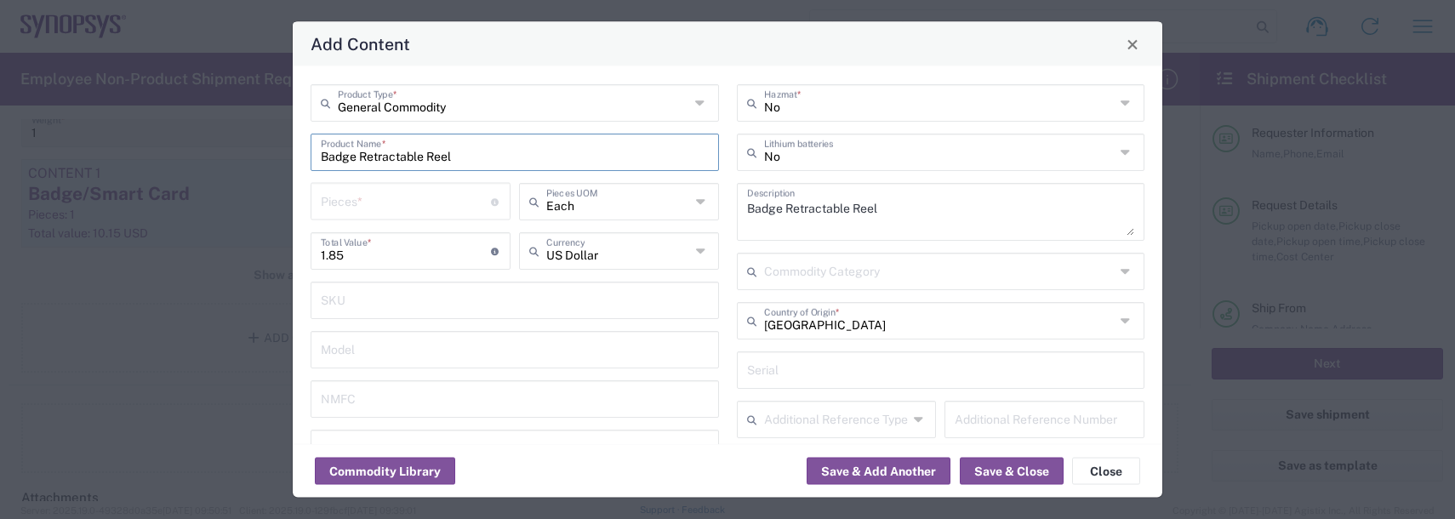
click at [365, 196] on input "number" at bounding box center [406, 201] width 170 height 30
type input "1"
click at [879, 472] on button "Save & Add Another" at bounding box center [879, 471] width 144 height 27
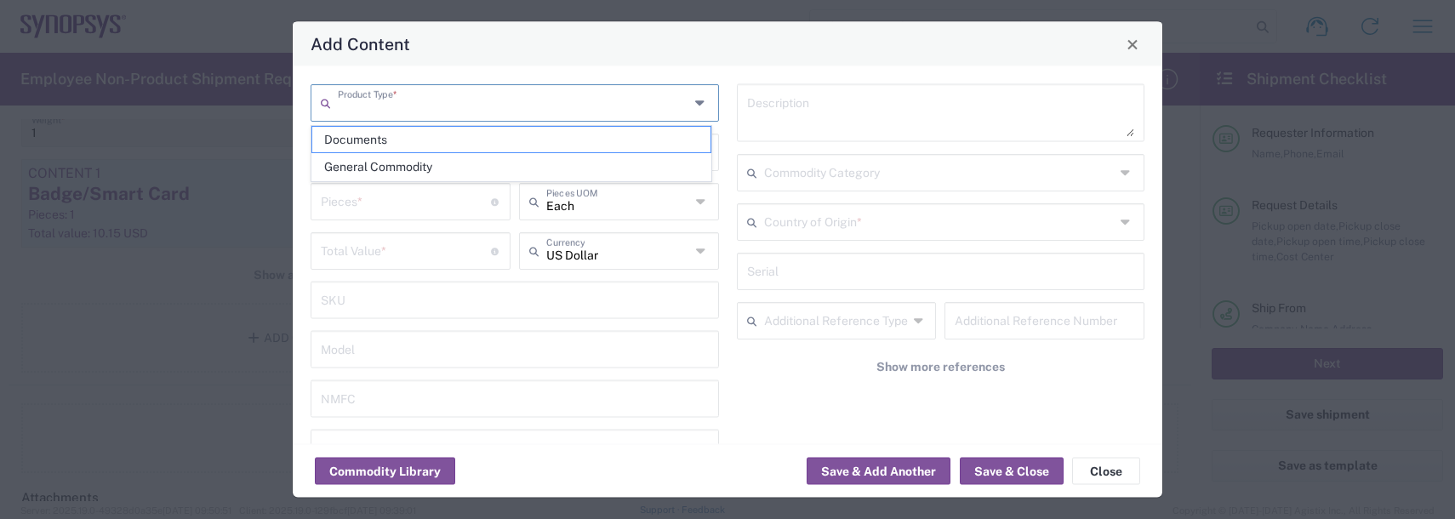
click at [409, 101] on input "text" at bounding box center [513, 102] width 351 height 30
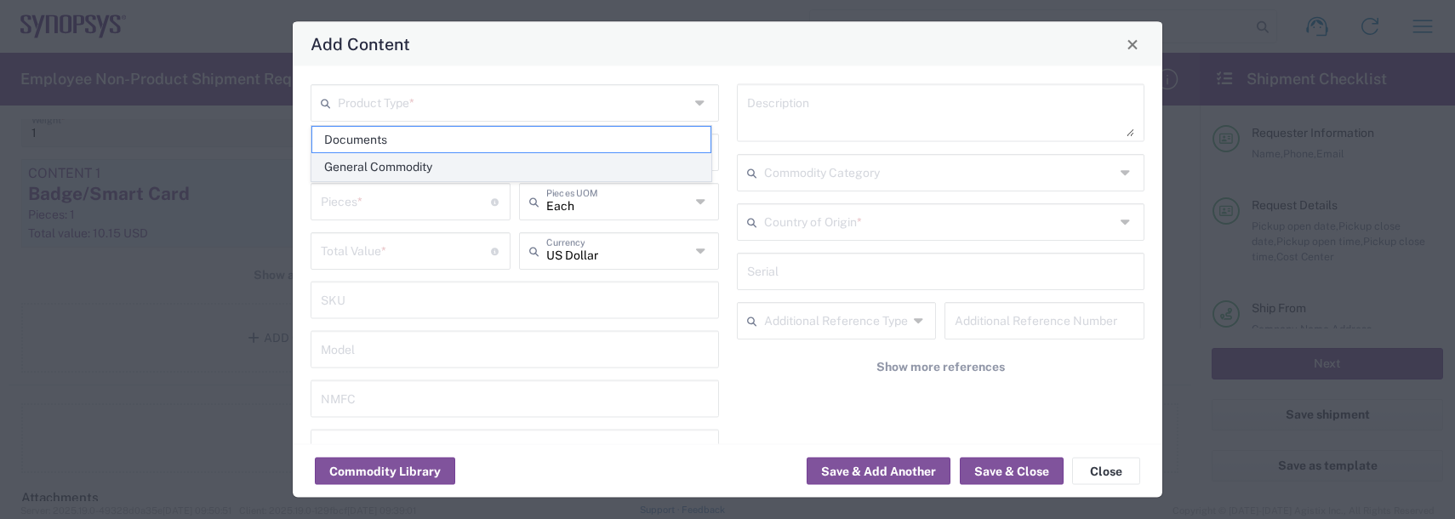
click at [391, 176] on span "General Commodity" at bounding box center [511, 167] width 398 height 26
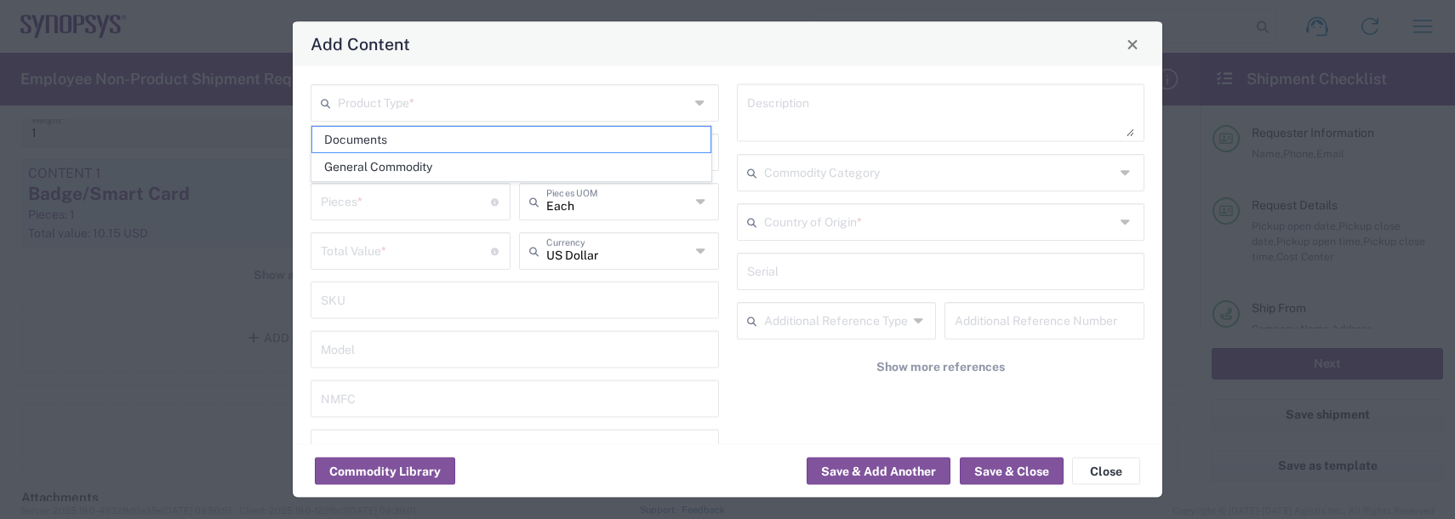
type input "General Commodity"
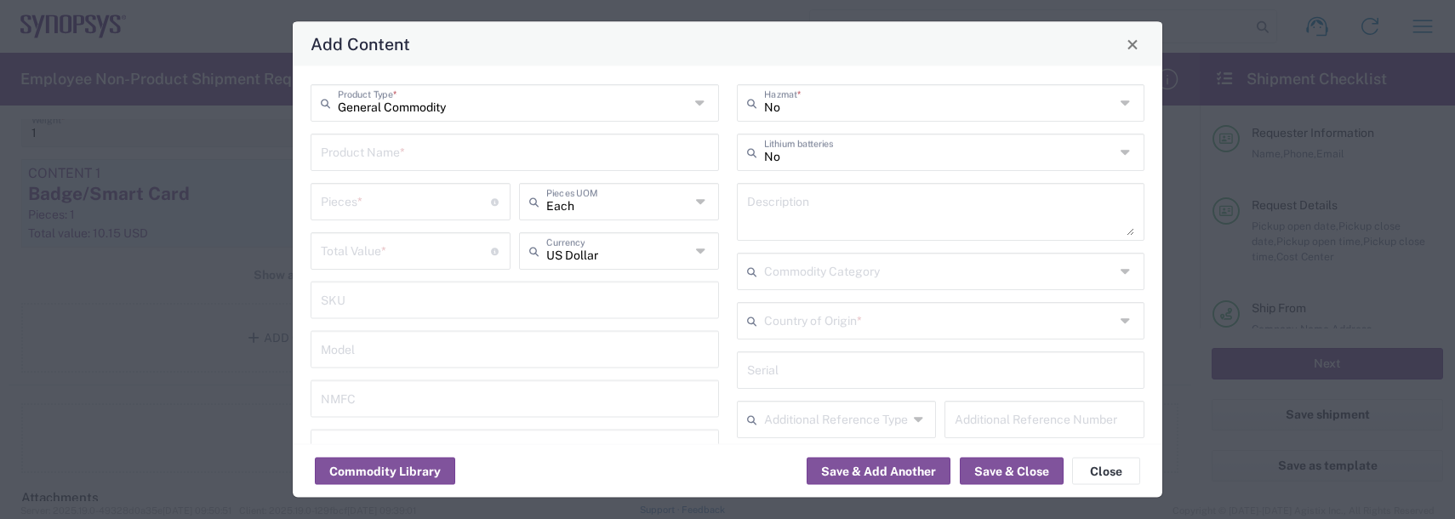
click at [372, 151] on input "text" at bounding box center [515, 151] width 388 height 30
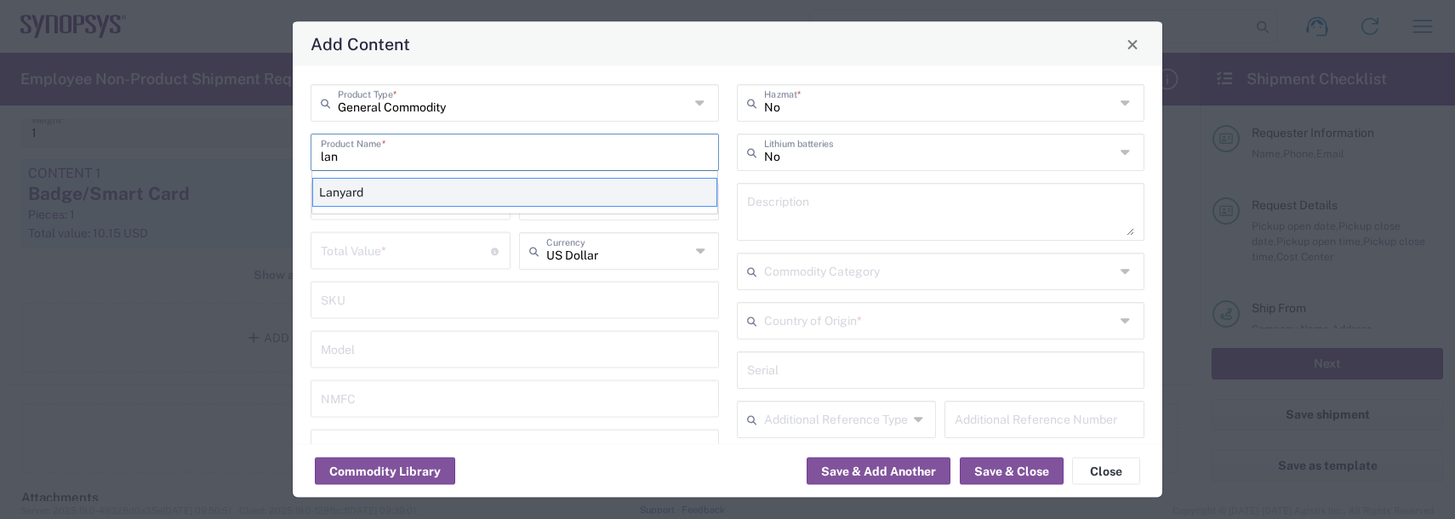
click at [367, 193] on div "Lanyard" at bounding box center [514, 192] width 405 height 29
type input "Lanyard"
type input "1.7"
type textarea "Lanyard for ID Badge"
type input "[GEOGRAPHIC_DATA]"
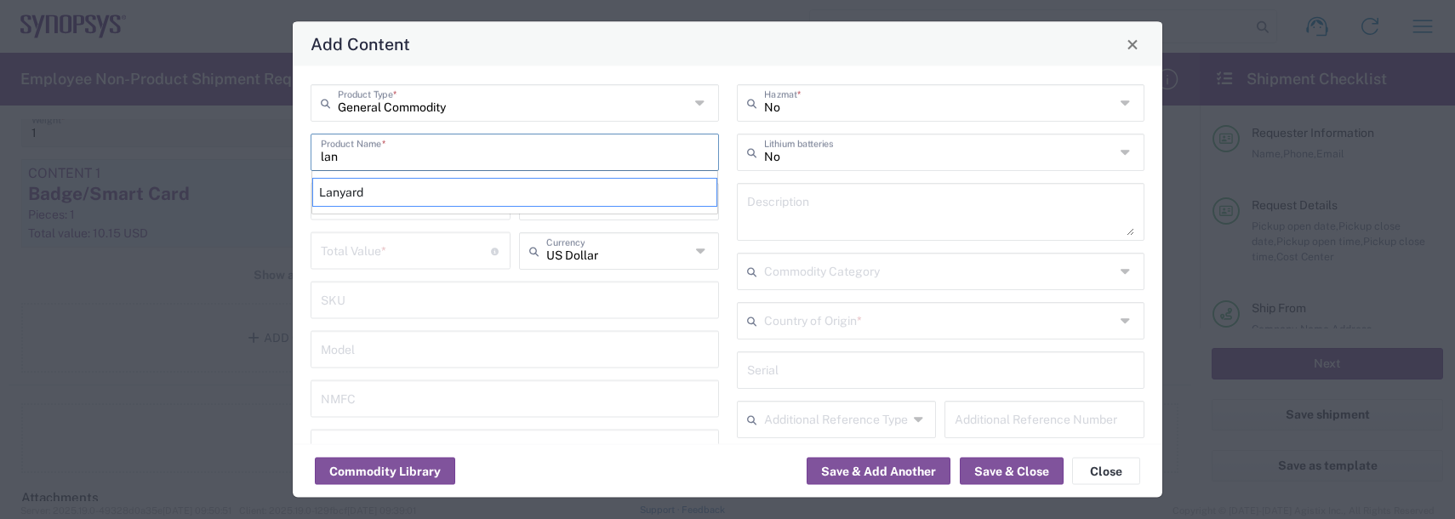
type input "5609.00.3000"
type input "BIS"
type input "EAR99"
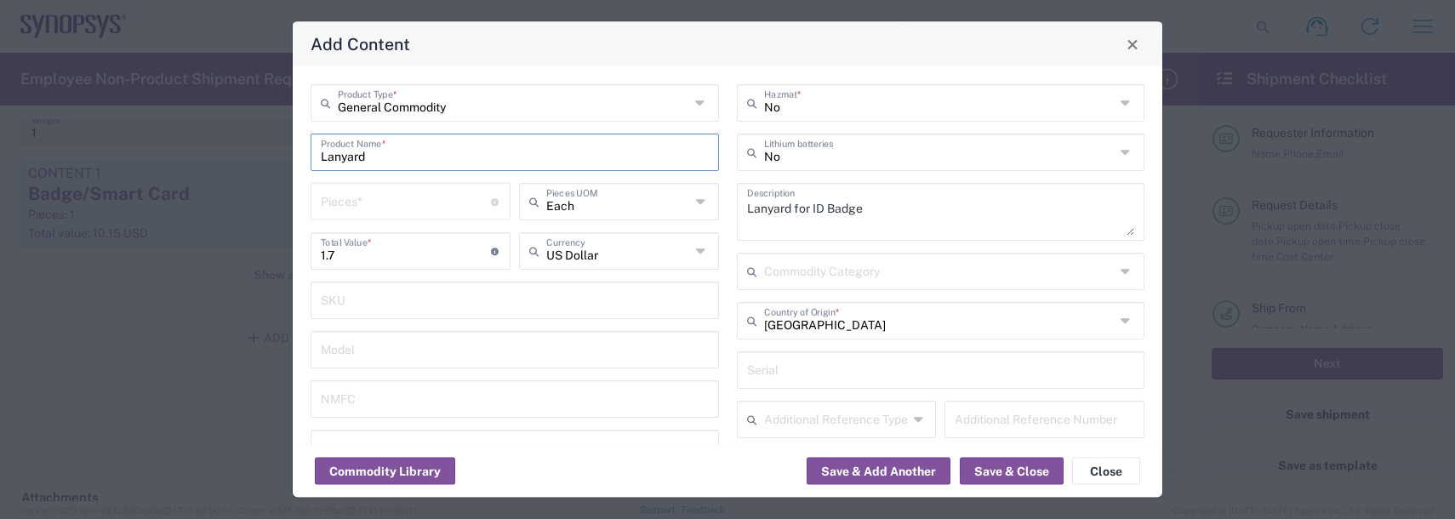
type input "NLR - No License Required"
click at [357, 196] on input "number" at bounding box center [406, 201] width 170 height 30
type input "1"
click at [975, 465] on button "Save & Close" at bounding box center [1012, 471] width 104 height 27
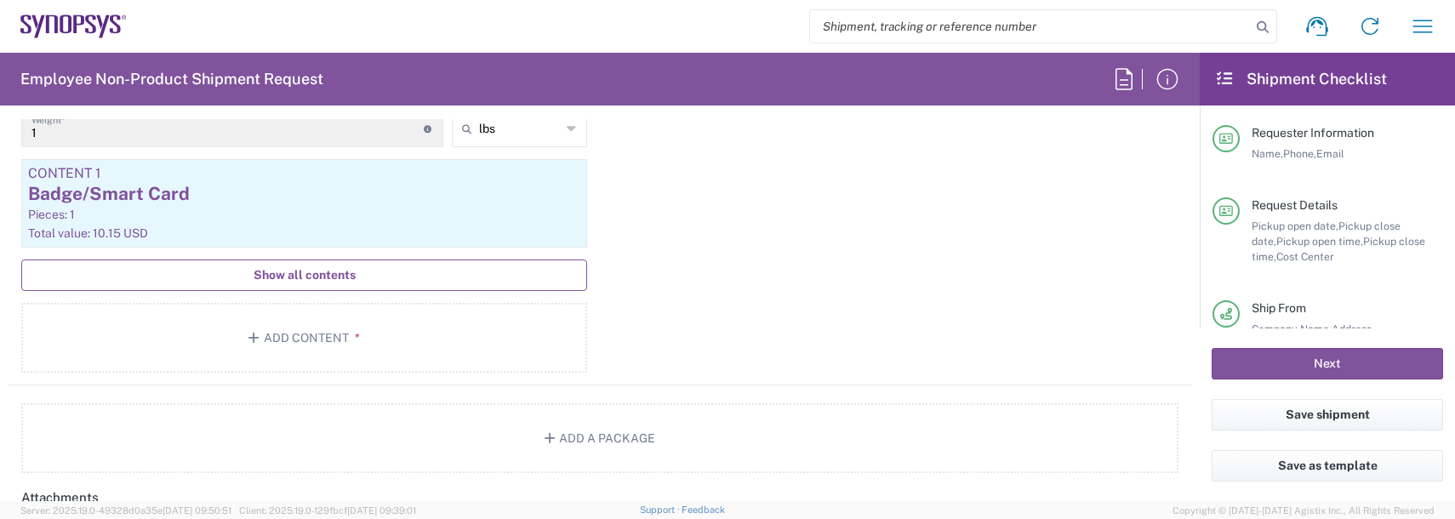
click at [274, 271] on span "Show all contents" at bounding box center [305, 275] width 102 height 16
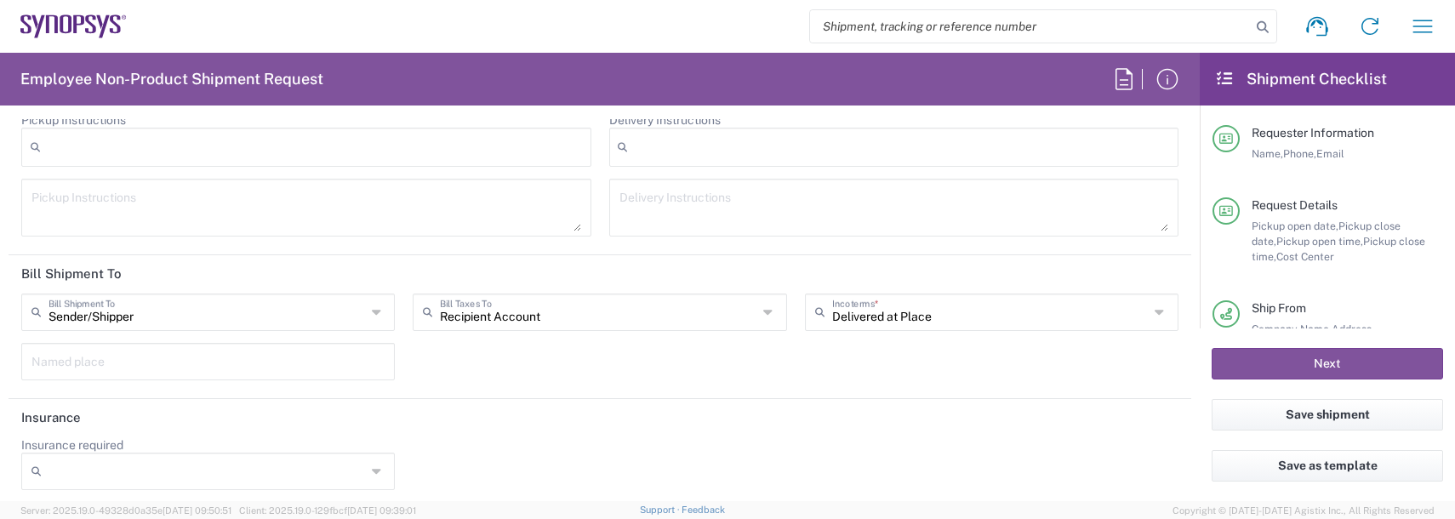
scroll to position [2841, 0]
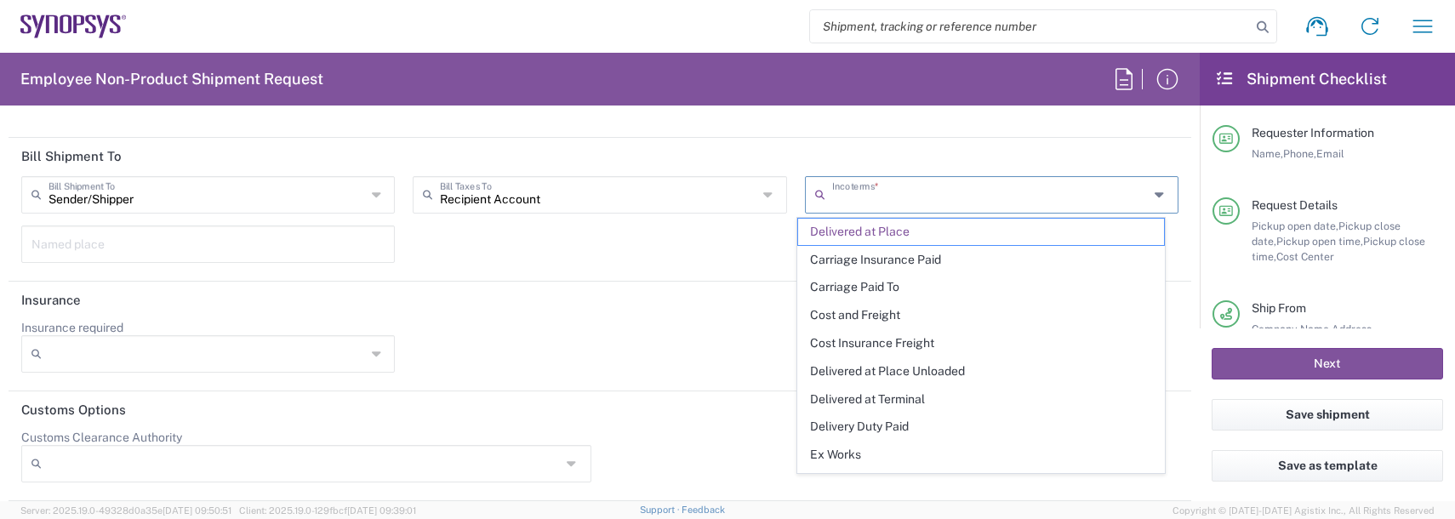
click at [929, 193] on input "text" at bounding box center [990, 194] width 317 height 30
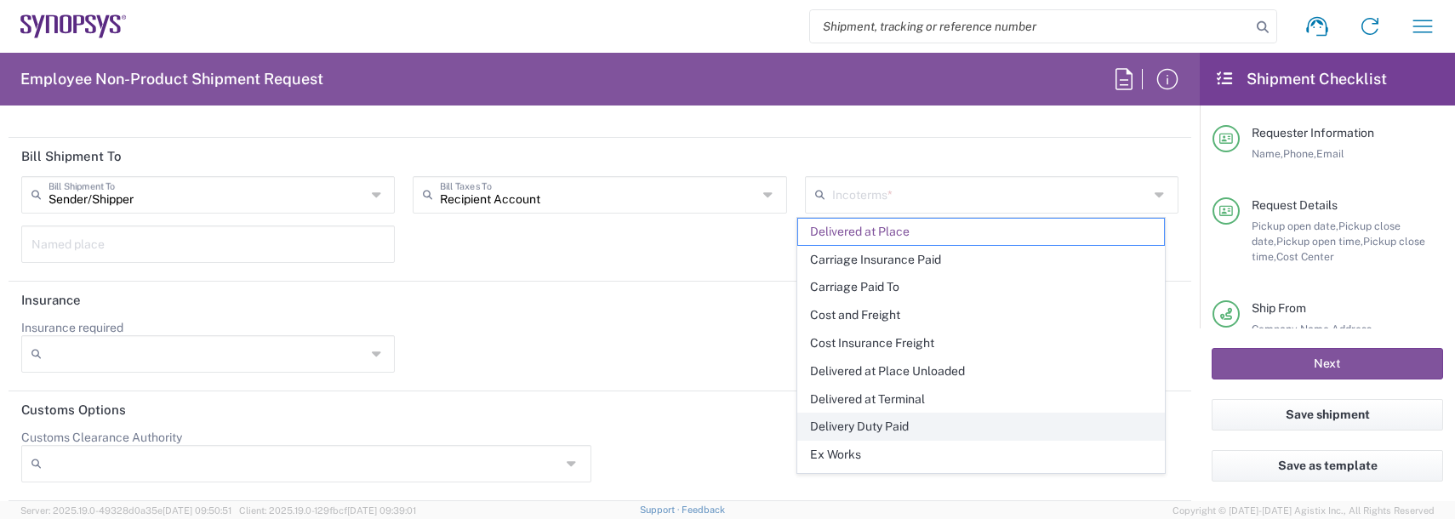
click at [877, 421] on span "Delivery Duty Paid" at bounding box center [981, 427] width 366 height 26
type input "Sender/Shipper"
type input "Delivery Duty Paid"
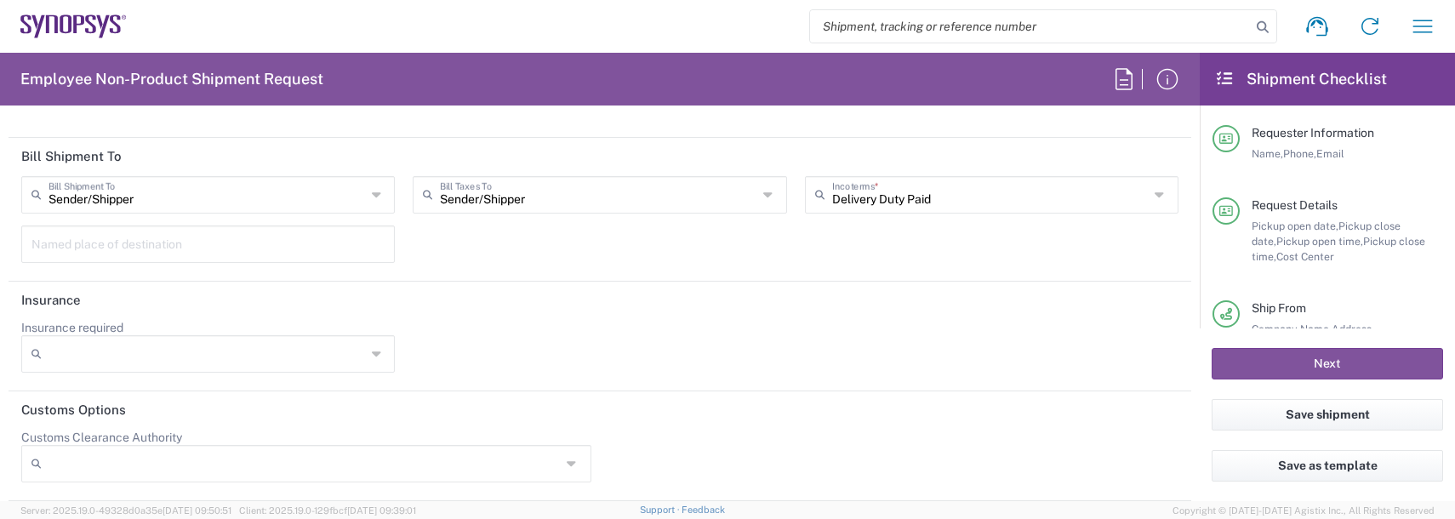
click at [760, 273] on div "Sender/[PERSON_NAME] Shipment To Sender/Shipper Recipient Account Third Party A…" at bounding box center [600, 225] width 1175 height 99
click at [1351, 366] on button "Next" at bounding box center [1327, 363] width 231 height 31
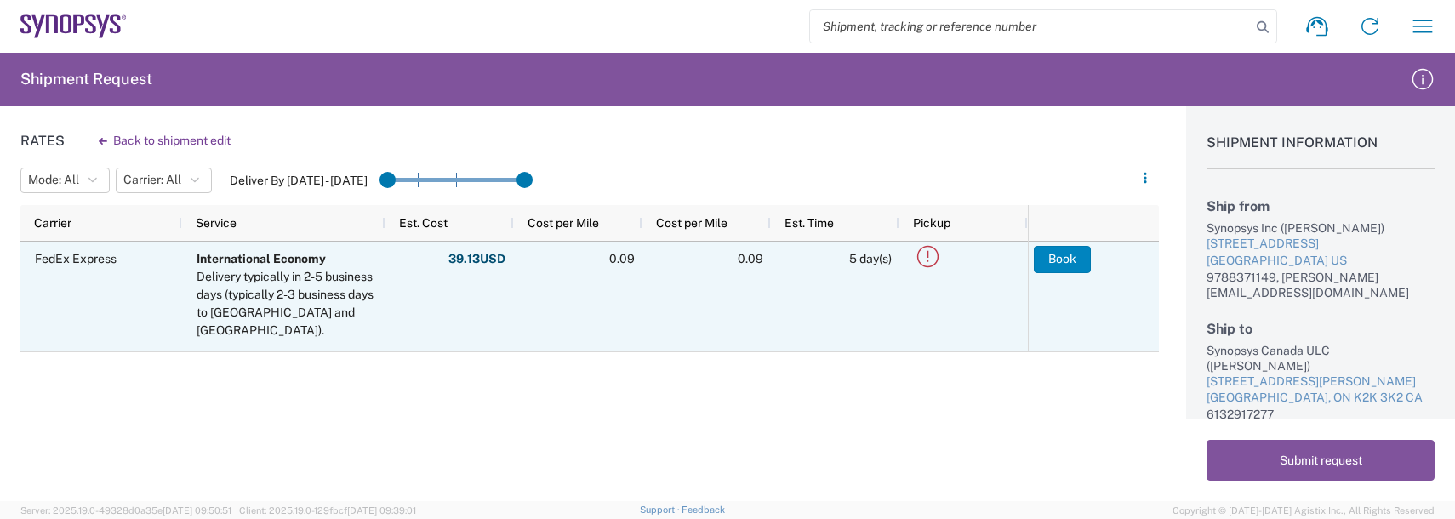
click at [1041, 264] on button "Book" at bounding box center [1062, 259] width 57 height 27
